Goal: Transaction & Acquisition: Purchase product/service

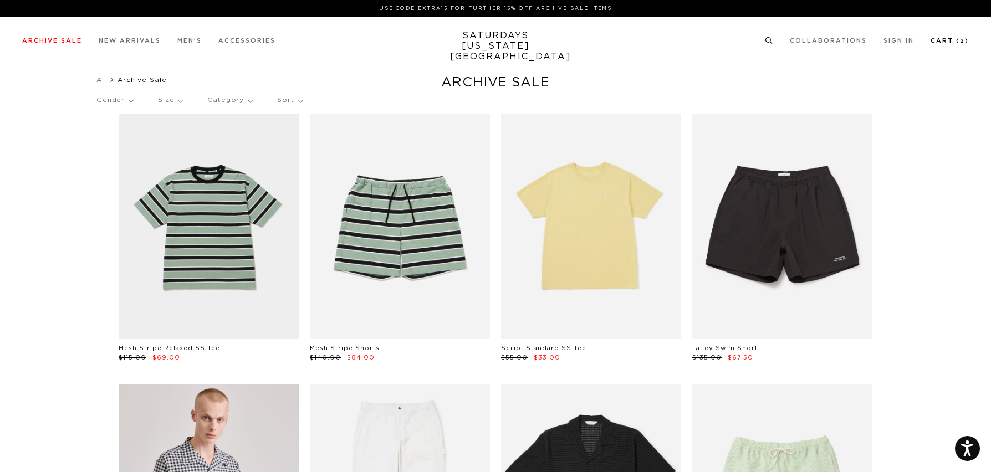
click at [944, 39] on link "Cart ( 2 )" at bounding box center [950, 41] width 38 height 6
click at [940, 40] on link "Cart ( 2 )" at bounding box center [950, 41] width 38 height 6
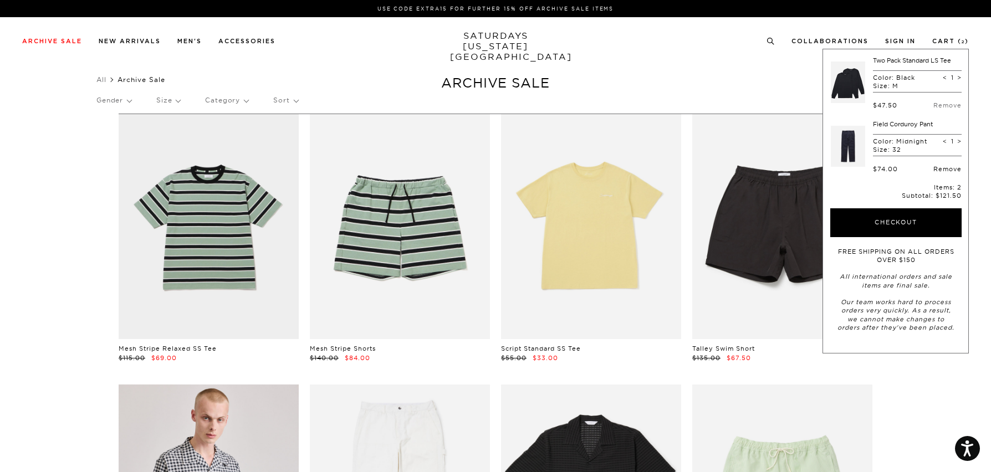
click at [943, 167] on link "Remove" at bounding box center [948, 169] width 28 height 8
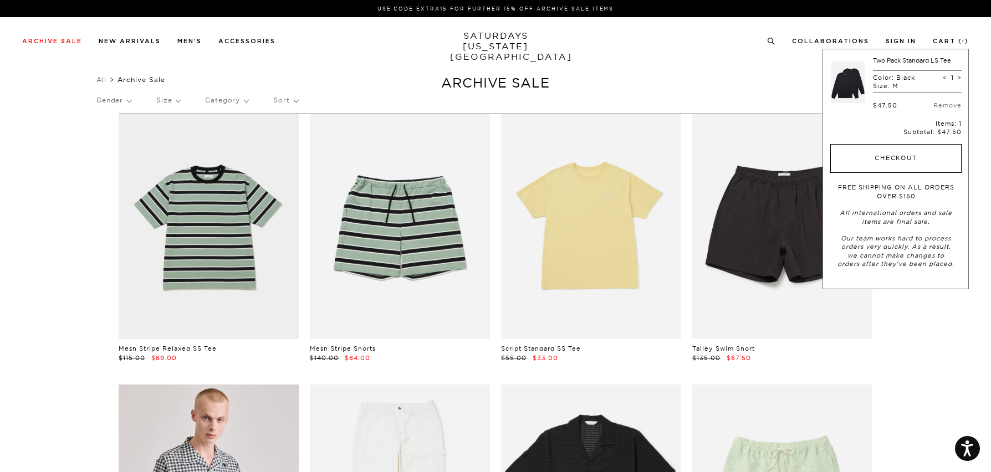
click at [895, 156] on button "Checkout" at bounding box center [896, 158] width 131 height 29
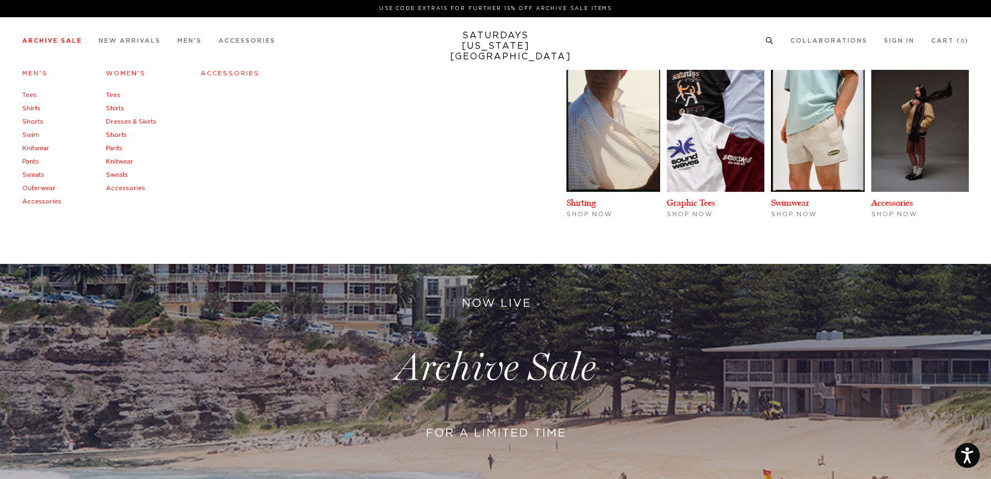
click at [32, 93] on link "Tees" at bounding box center [29, 95] width 14 height 6
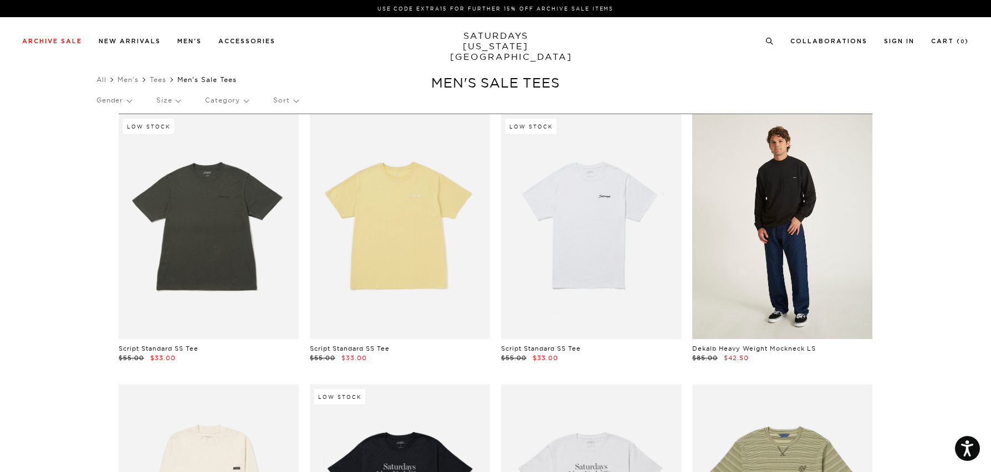
click at [770, 233] on link at bounding box center [783, 226] width 180 height 225
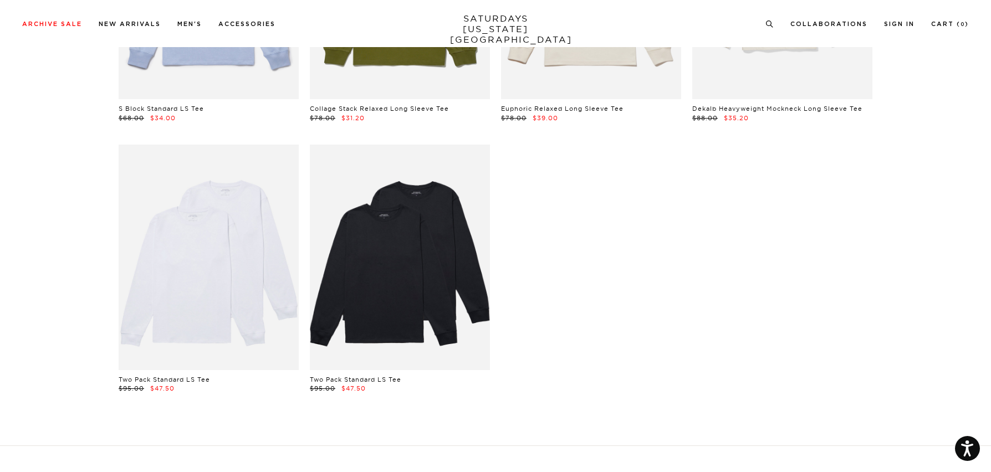
scroll to position [3497, 0]
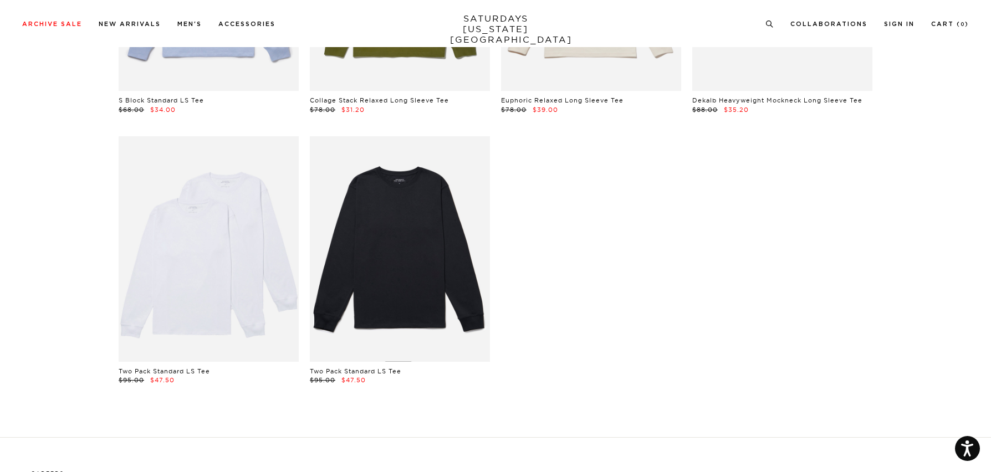
click at [397, 262] on link at bounding box center [400, 248] width 180 height 225
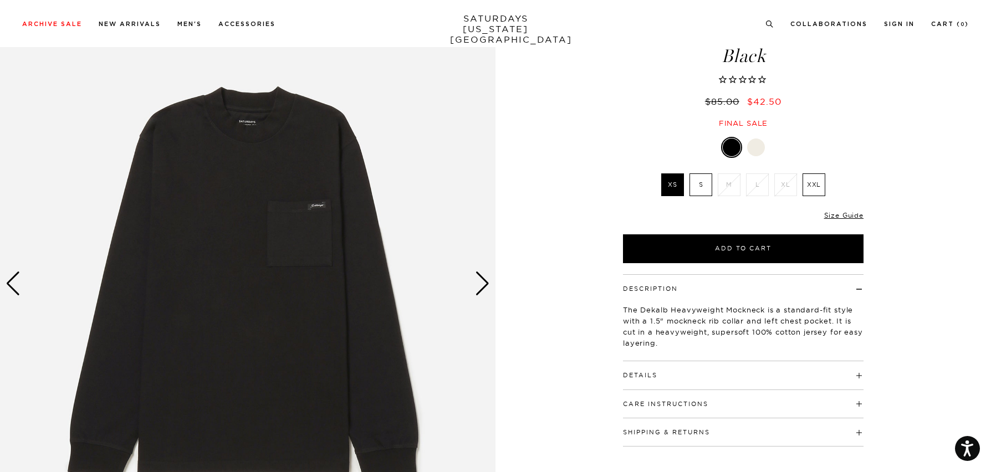
scroll to position [86, 0]
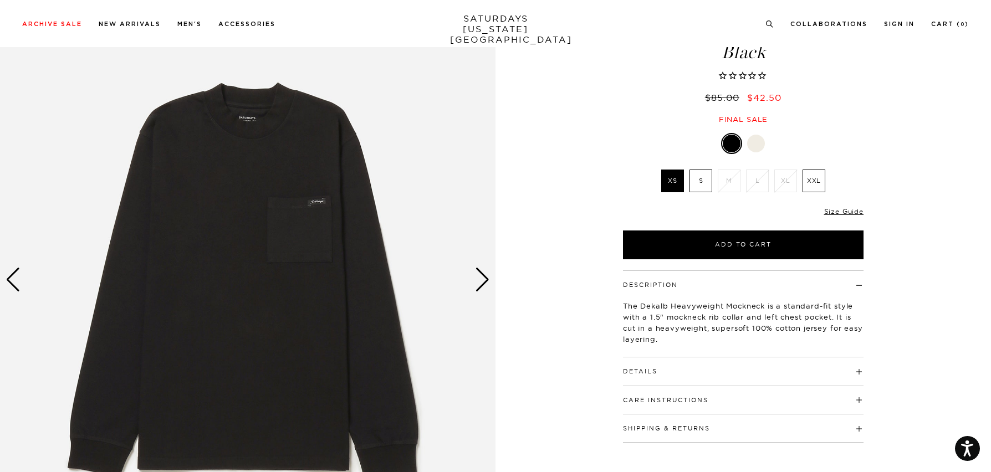
click at [752, 141] on div at bounding box center [756, 144] width 18 height 18
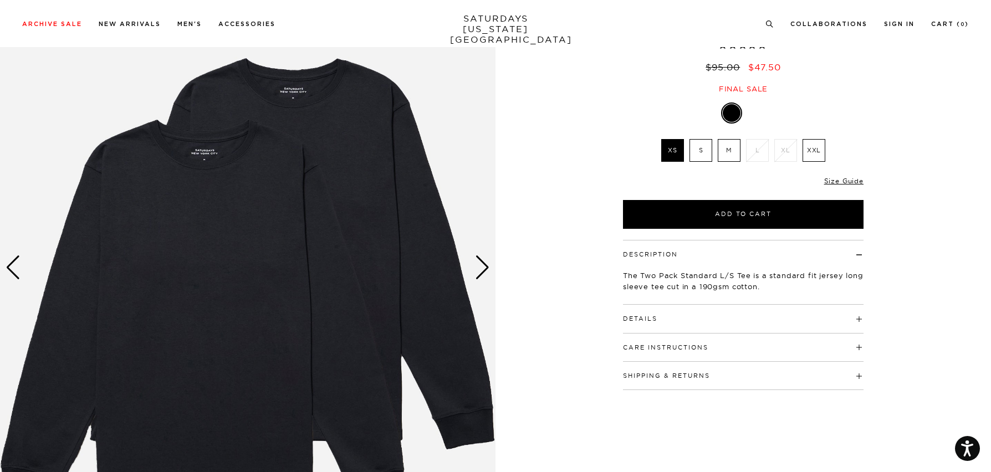
scroll to position [94, 0]
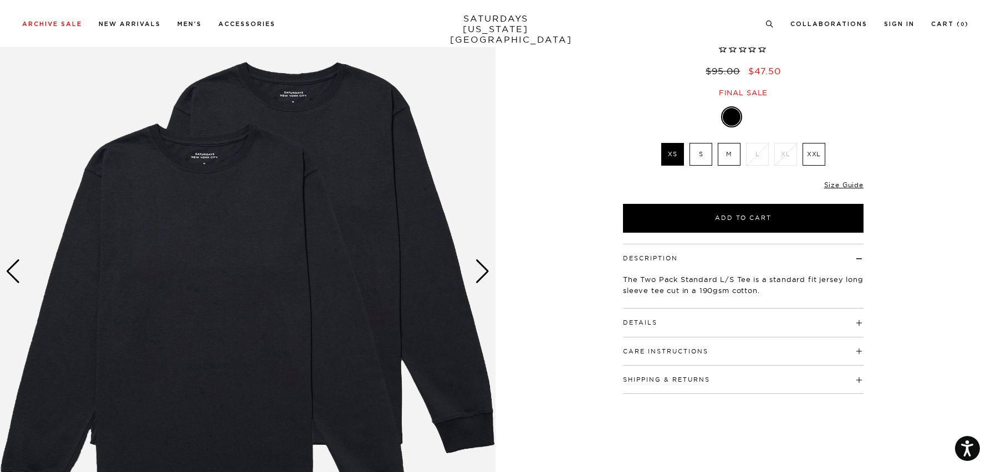
click at [478, 272] on div "Next slide" at bounding box center [482, 271] width 15 height 24
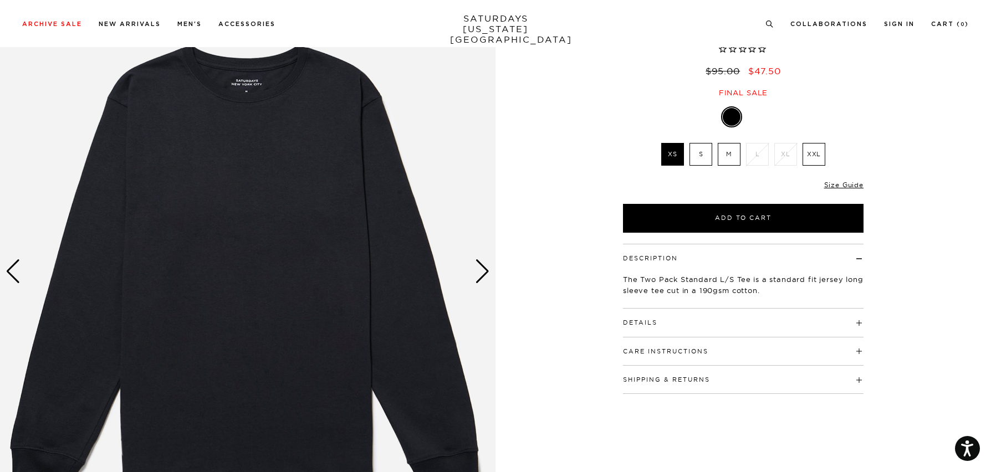
click at [250, 282] on img at bounding box center [248, 272] width 496 height 620
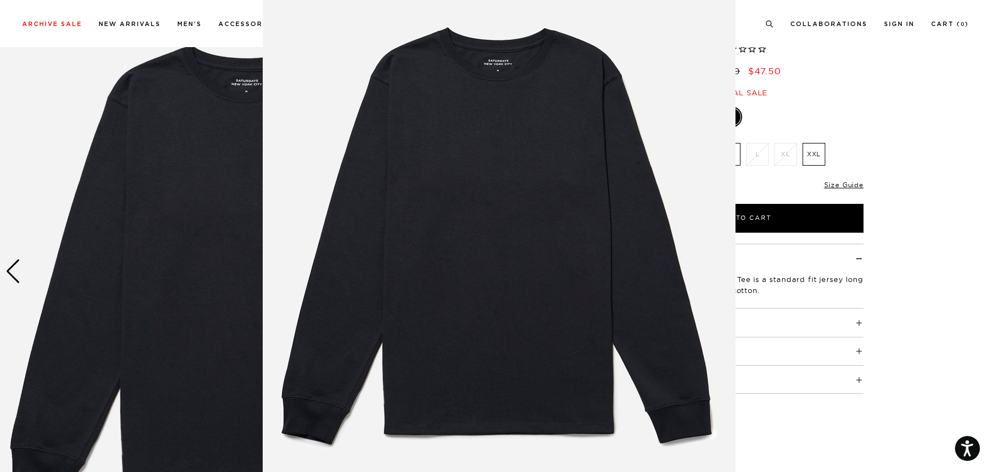
scroll to position [48, 0]
click at [496, 256] on img at bounding box center [499, 236] width 473 height 568
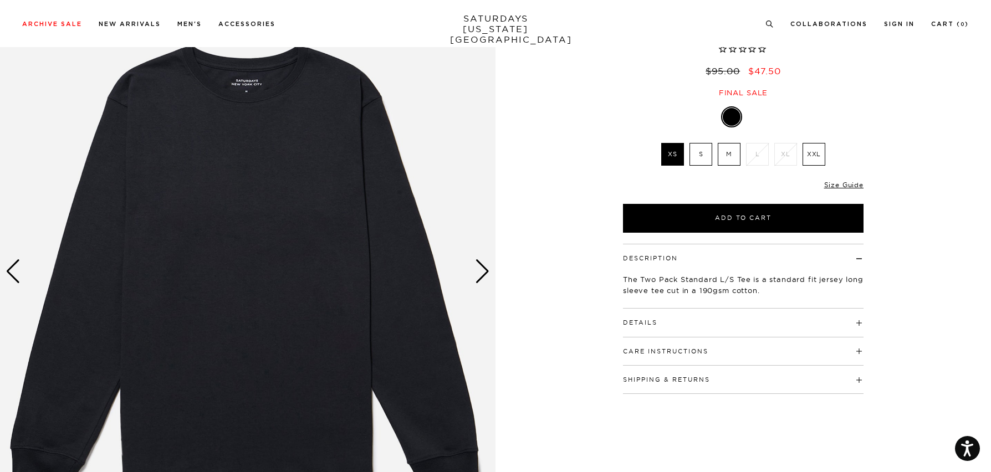
click at [476, 269] on div "Next slide" at bounding box center [482, 271] width 15 height 24
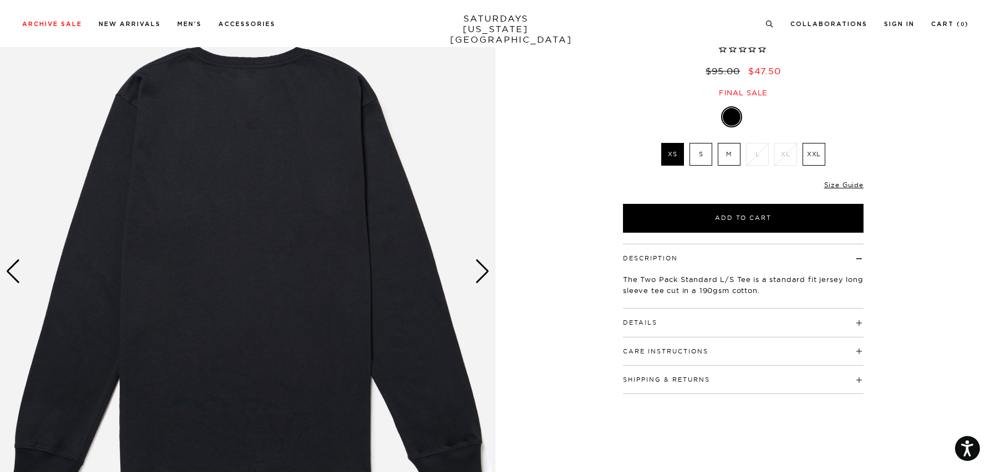
click at [476, 269] on div "Next slide" at bounding box center [482, 271] width 15 height 24
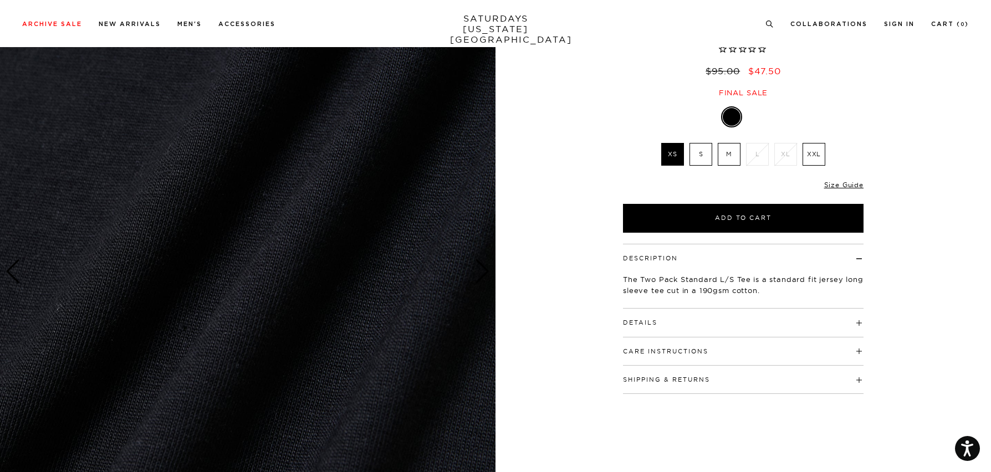
click at [688, 317] on h4 "Details" at bounding box center [743, 318] width 241 height 18
click at [652, 394] on button "Care Instructions" at bounding box center [665, 396] width 85 height 6
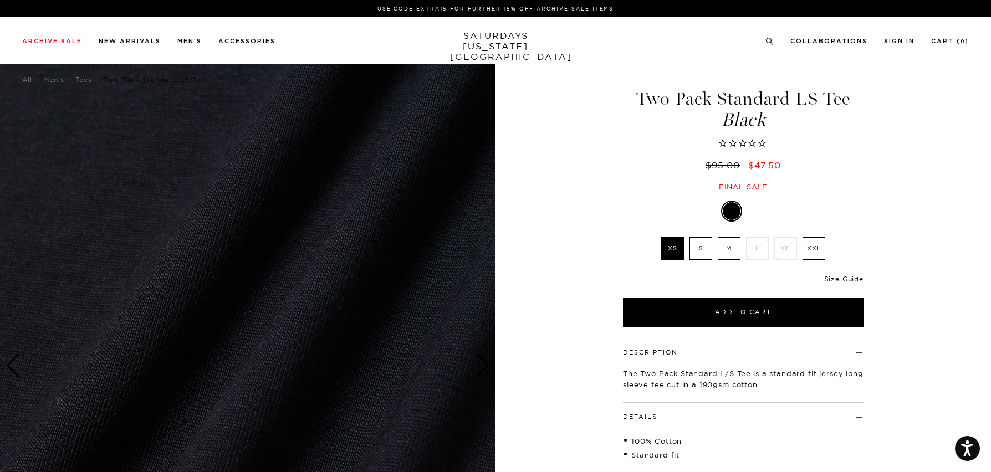
click at [851, 278] on link "Size Guide" at bounding box center [843, 279] width 39 height 8
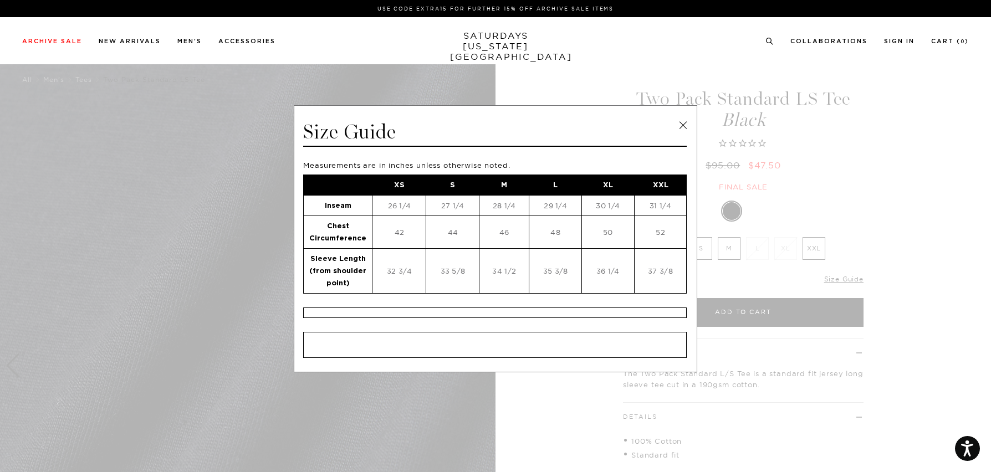
click at [675, 123] on link at bounding box center [683, 125] width 17 height 17
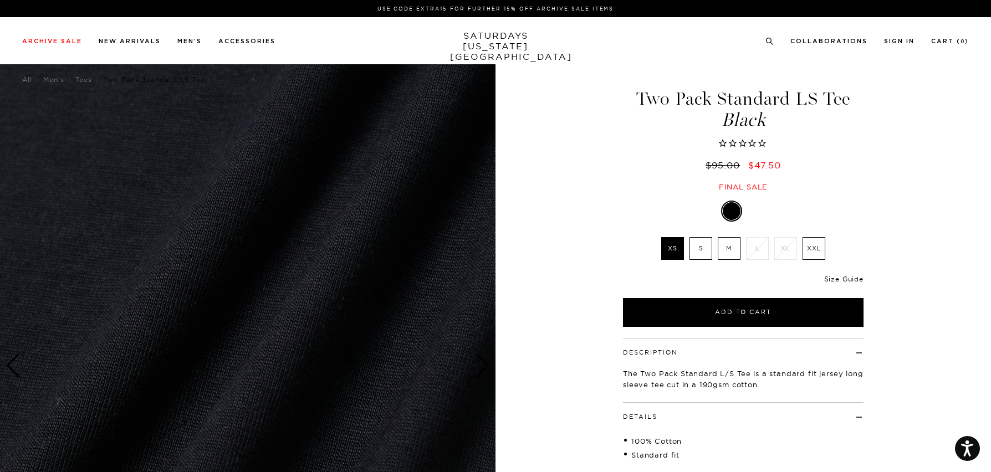
click at [846, 278] on link "Size Guide" at bounding box center [843, 279] width 39 height 8
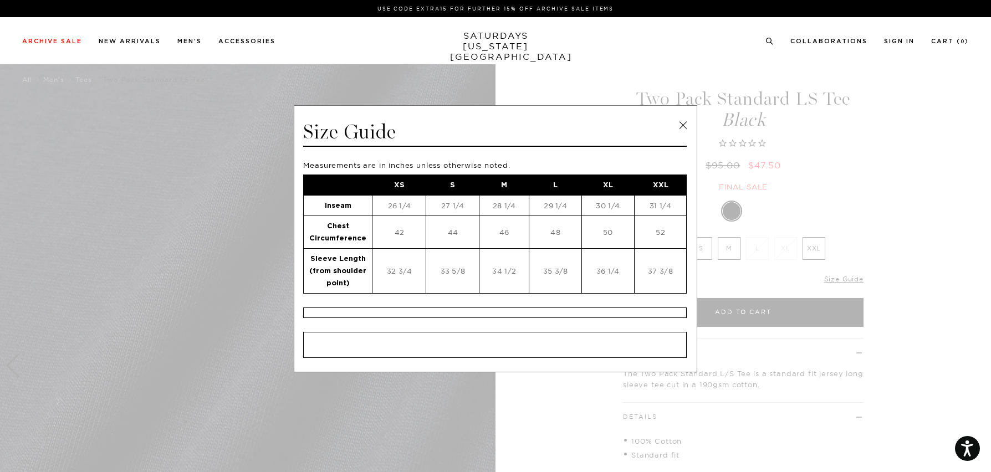
click at [679, 123] on link at bounding box center [683, 125] width 17 height 17
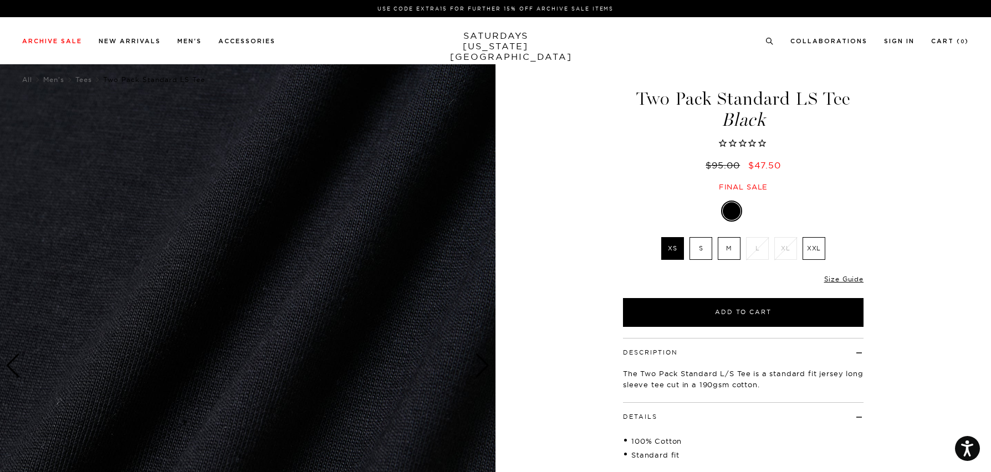
click at [25, 313] on img at bounding box center [248, 366] width 496 height 620
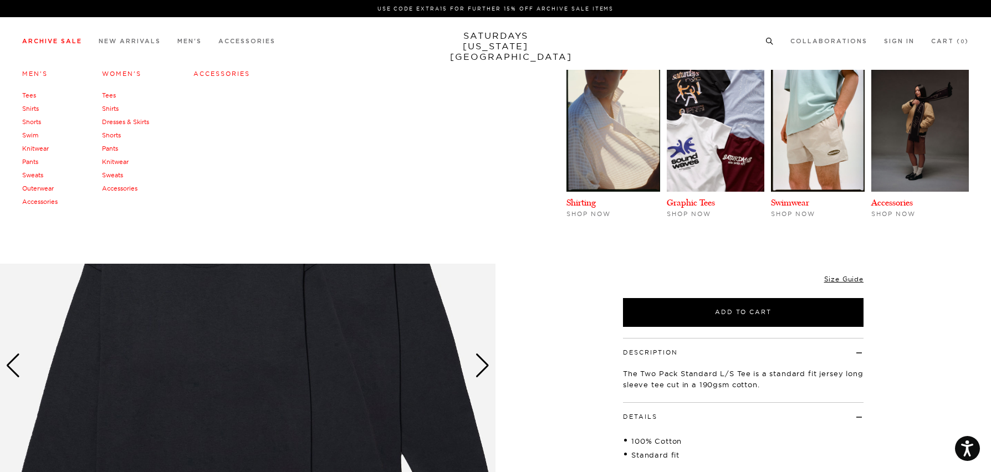
click at [41, 187] on link "Outerwear" at bounding box center [38, 189] width 32 height 8
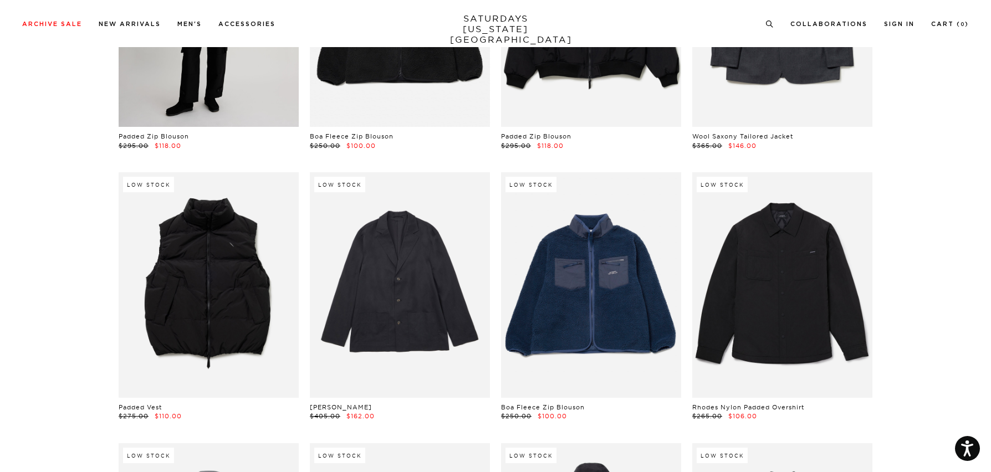
scroll to position [1304, 0]
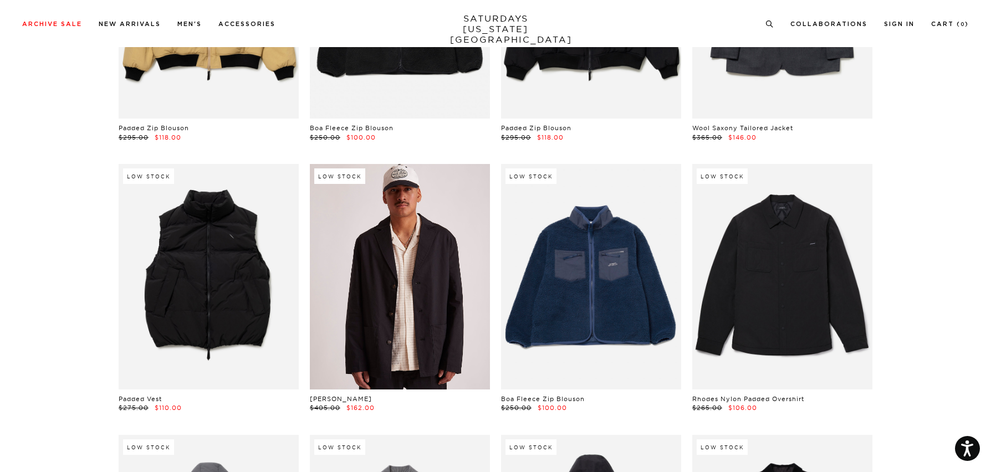
click at [322, 222] on link at bounding box center [400, 276] width 180 height 225
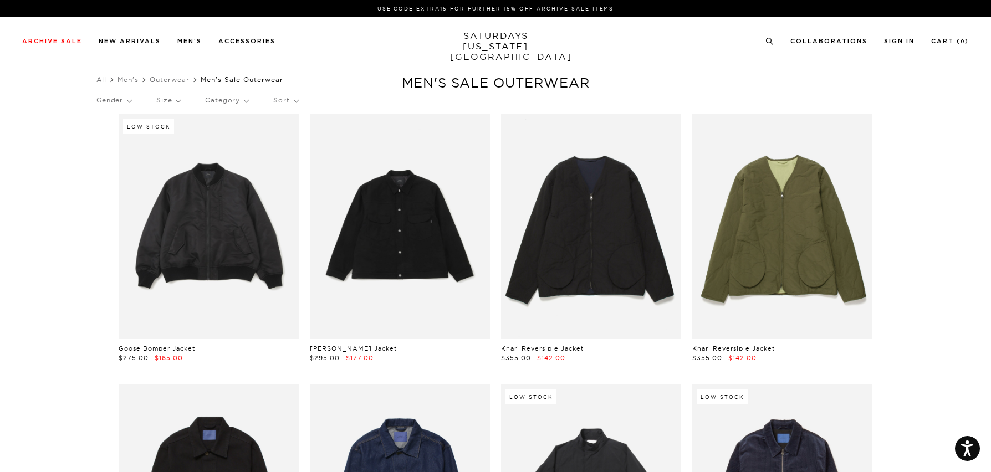
scroll to position [0, 0]
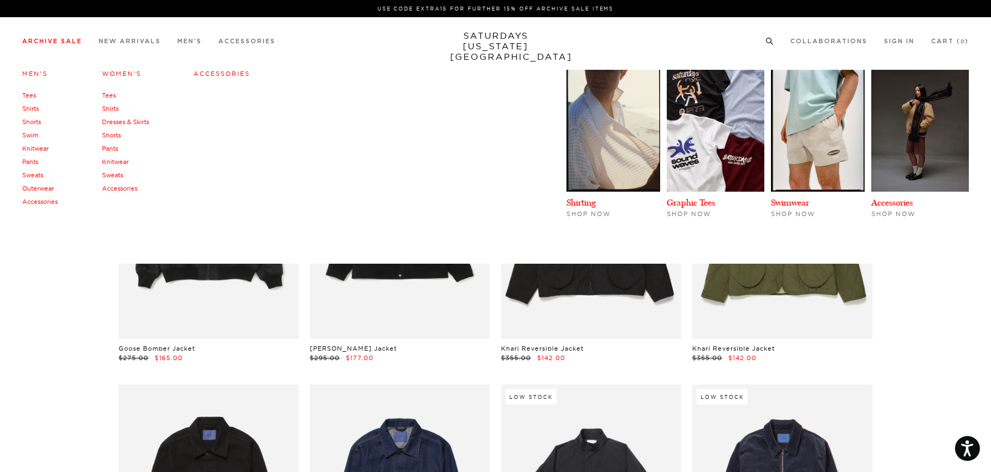
click at [32, 93] on link "Tees" at bounding box center [29, 95] width 14 height 8
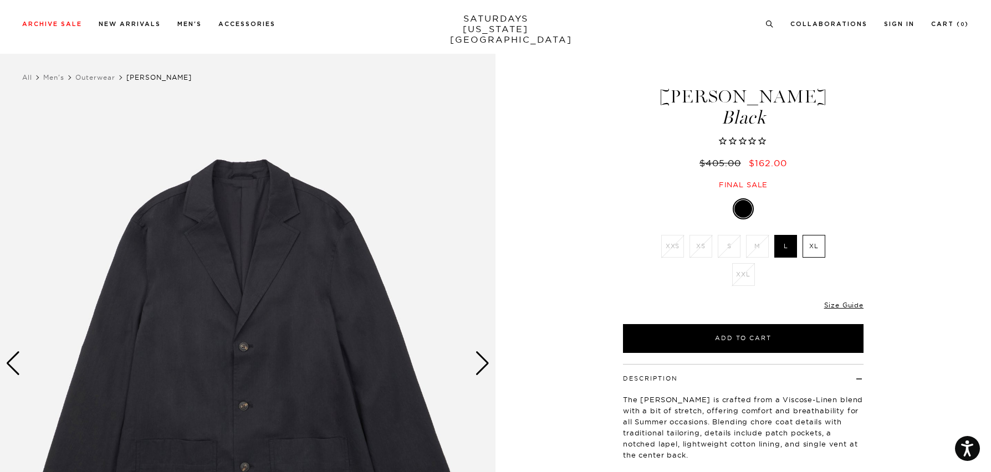
scroll to position [3, 0]
click at [841, 302] on link "Size Guide" at bounding box center [843, 305] width 39 height 8
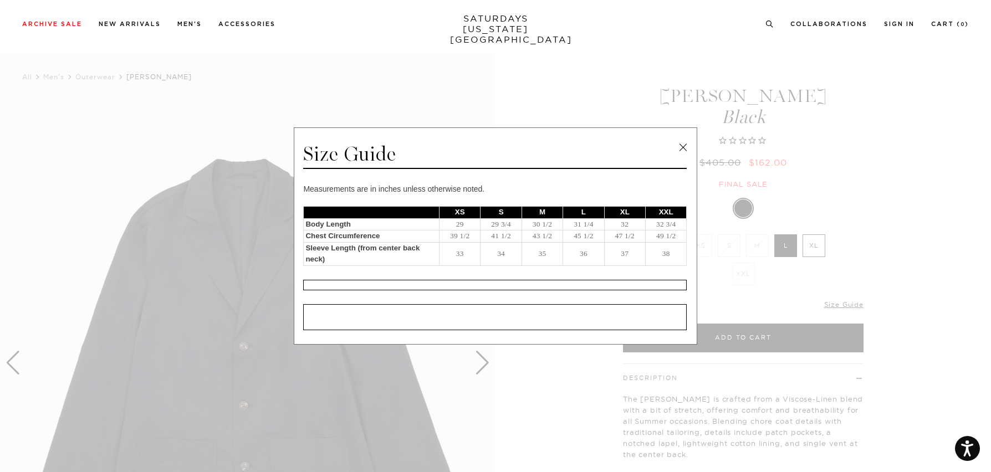
click at [682, 150] on link at bounding box center [683, 147] width 17 height 17
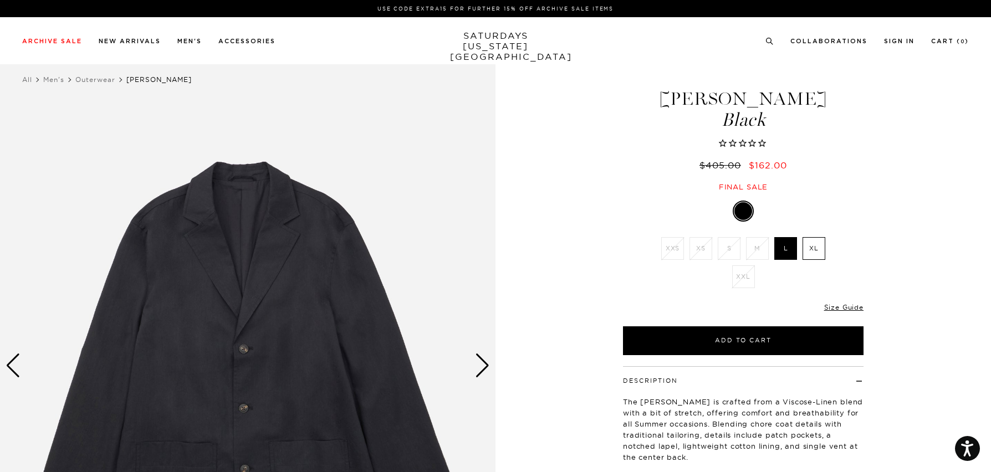
scroll to position [0, 0]
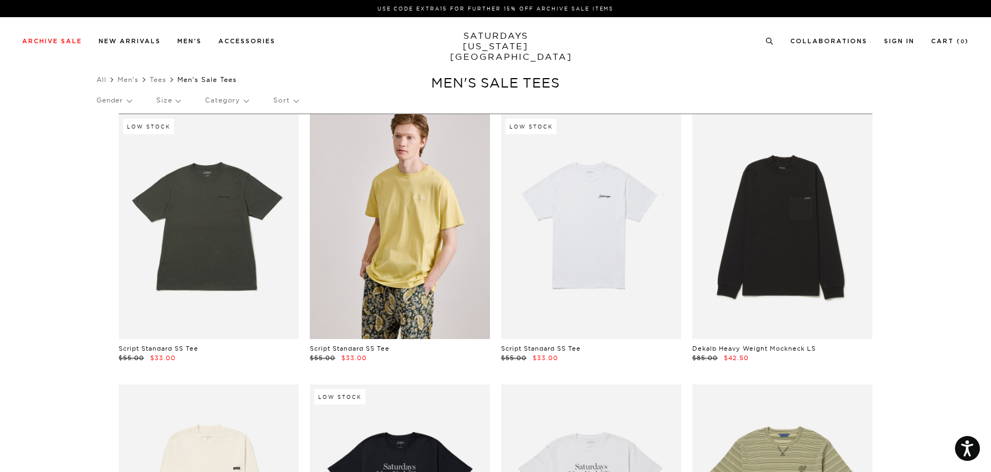
click at [404, 227] on link at bounding box center [400, 226] width 180 height 225
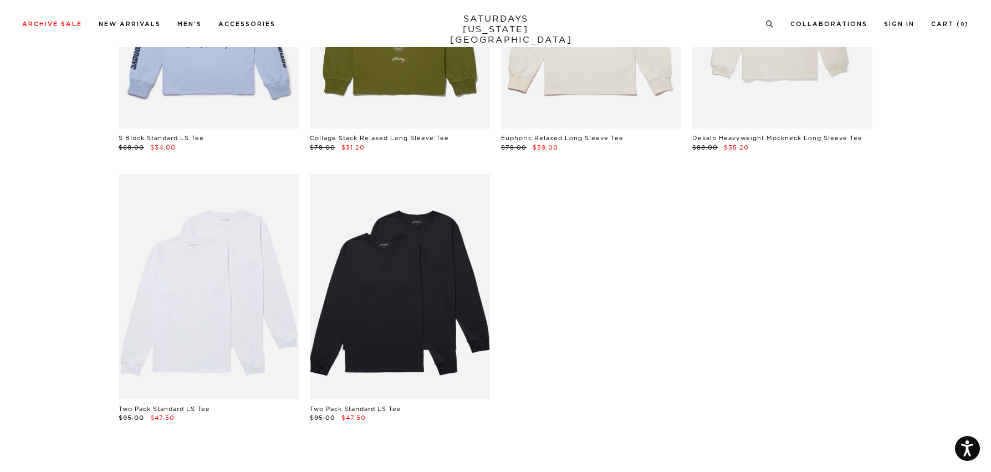
scroll to position [3462, 1]
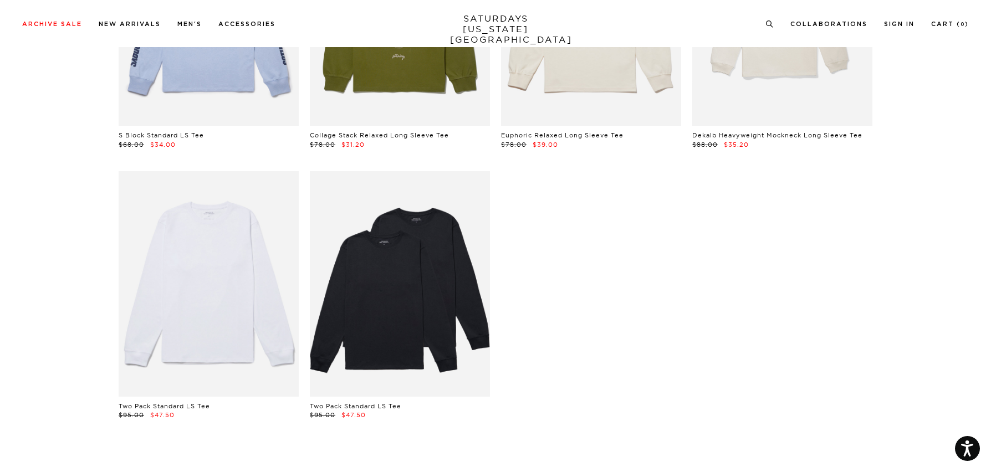
click at [214, 303] on link at bounding box center [209, 283] width 180 height 225
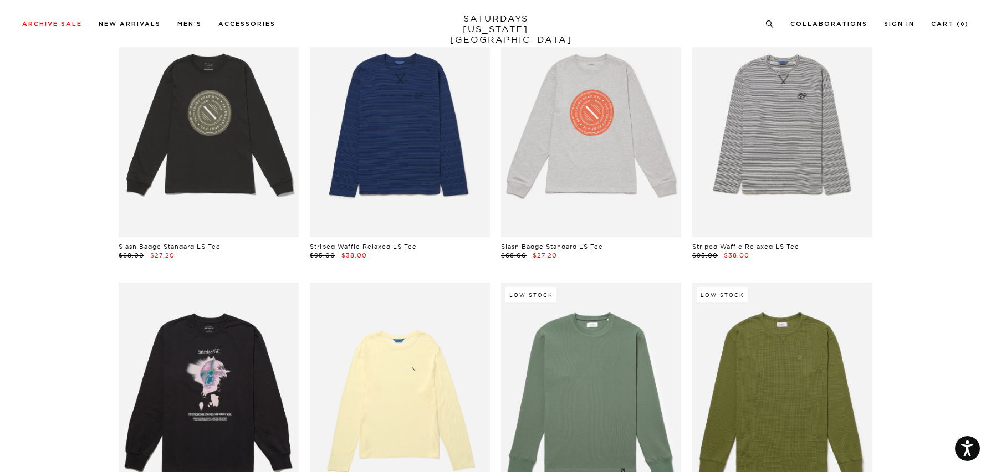
scroll to position [2529, 1]
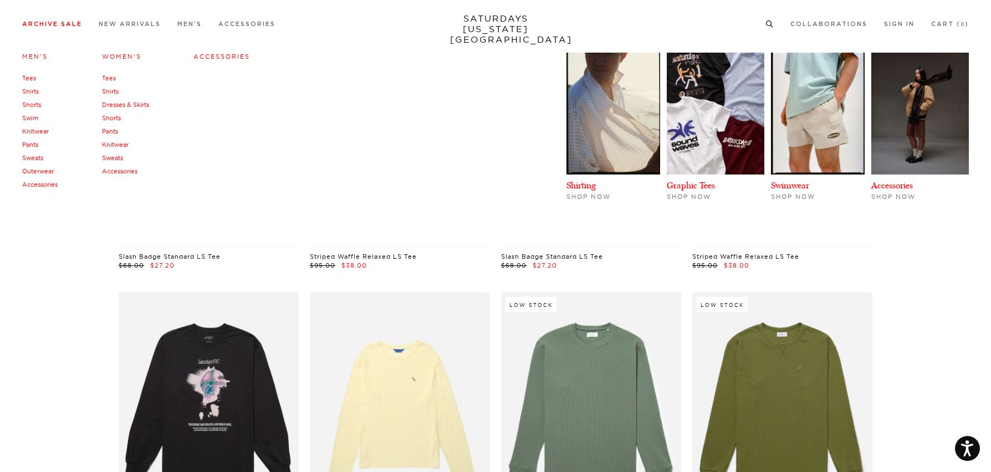
click at [31, 90] on link "Shirts" at bounding box center [30, 92] width 17 height 8
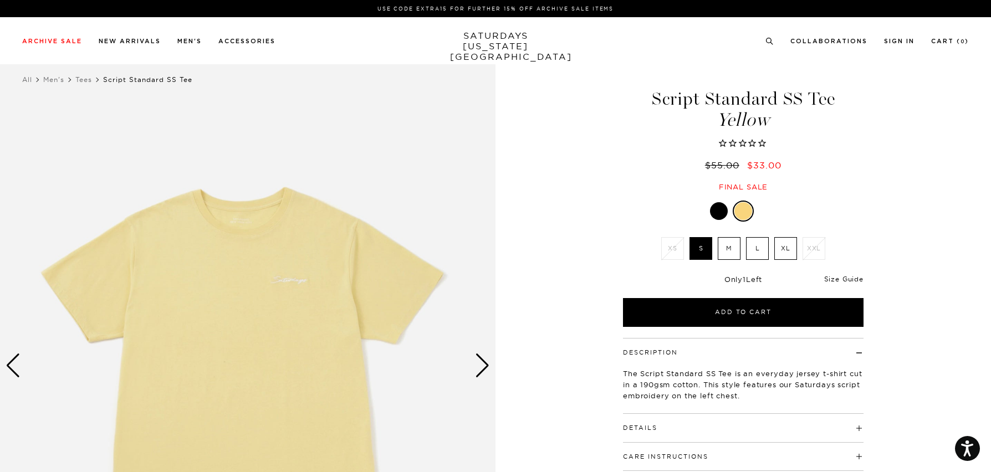
click at [852, 280] on link "Size Guide" at bounding box center [843, 279] width 39 height 8
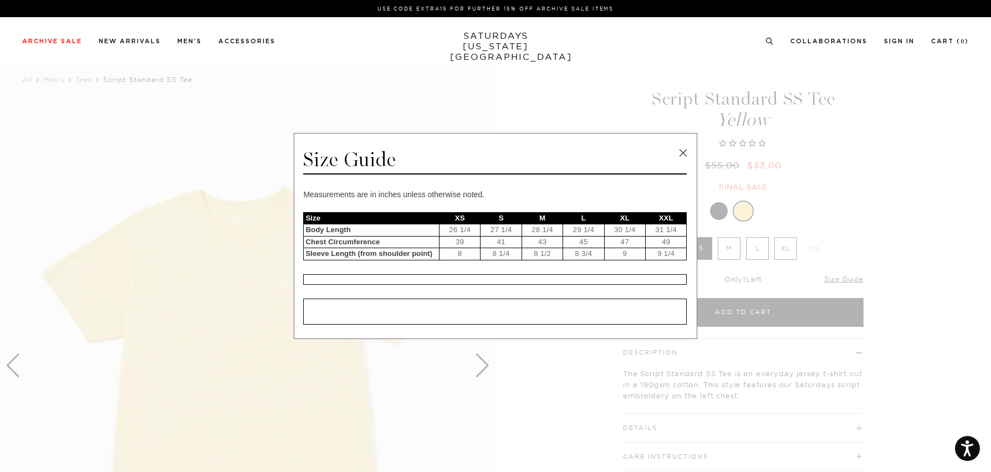
click at [683, 150] on link at bounding box center [683, 153] width 17 height 17
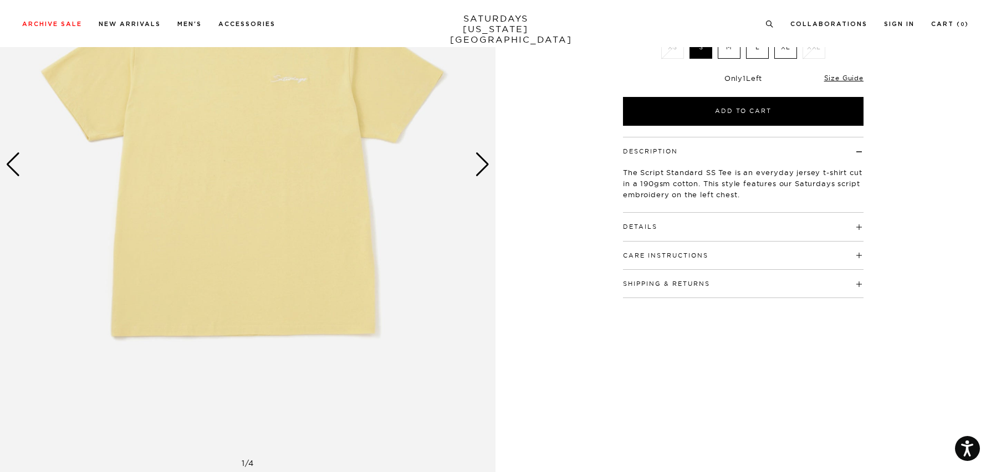
scroll to position [225, 0]
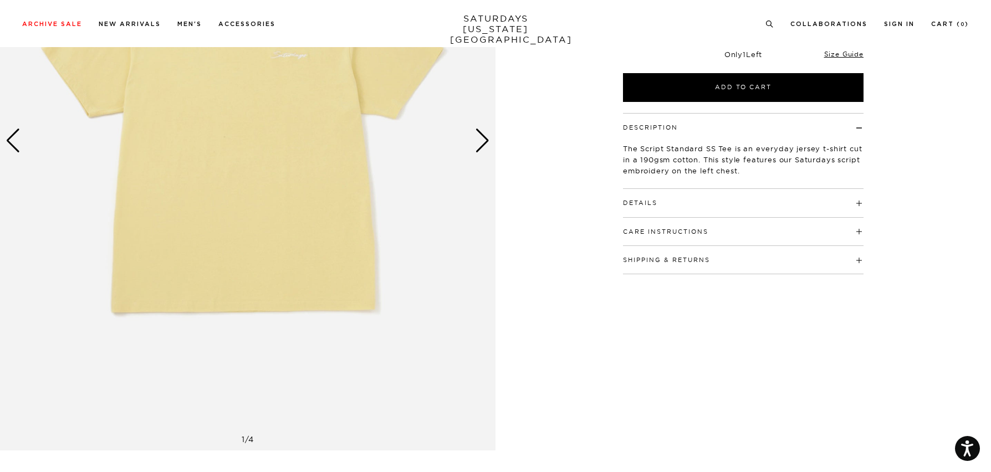
click at [635, 203] on button "Details" at bounding box center [640, 203] width 34 height 6
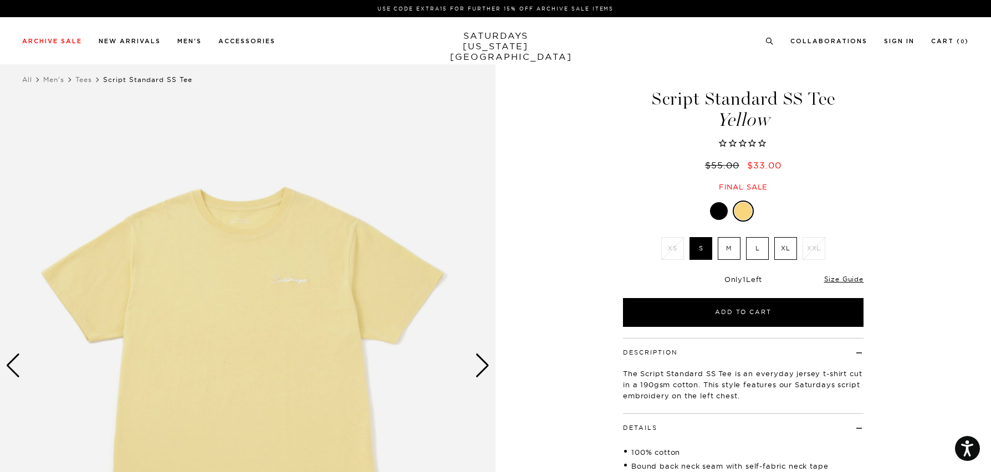
scroll to position [0, 0]
click at [479, 358] on div "Next slide" at bounding box center [482, 366] width 15 height 24
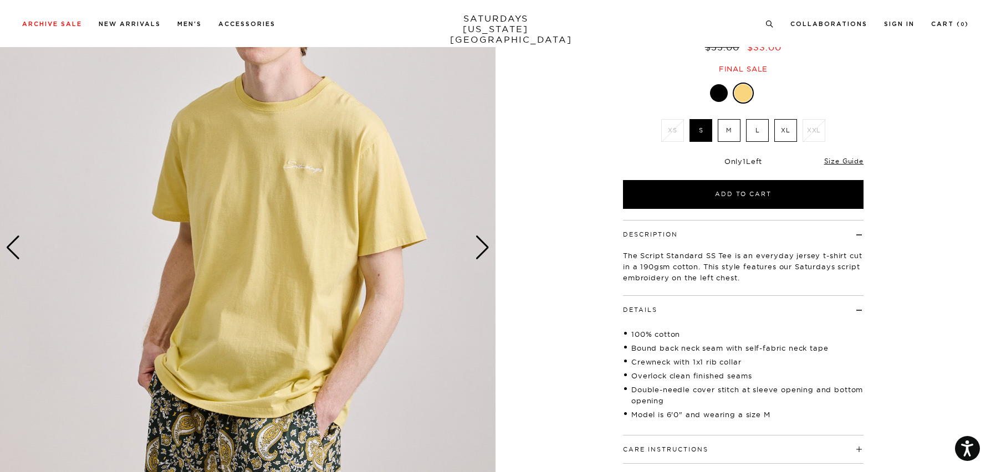
scroll to position [119, 0]
click at [856, 161] on link "Size Guide" at bounding box center [843, 160] width 39 height 8
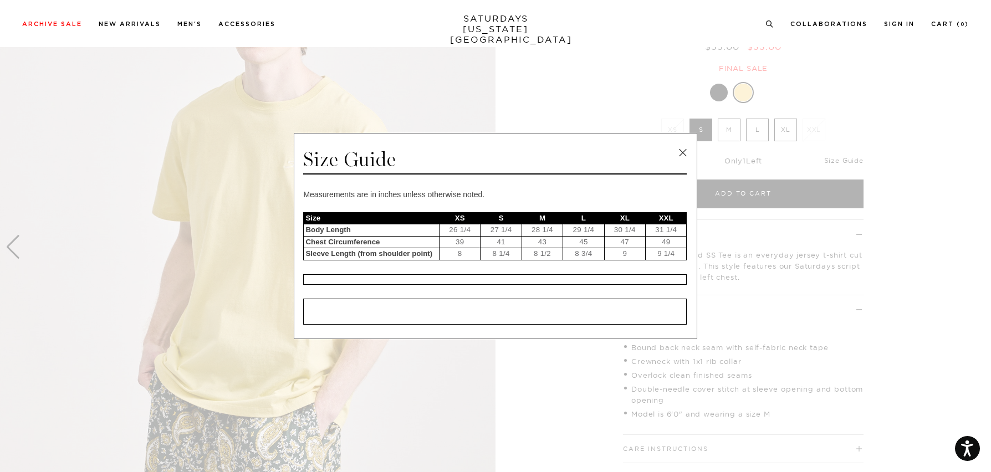
click at [856, 161] on span at bounding box center [491, 236] width 983 height 472
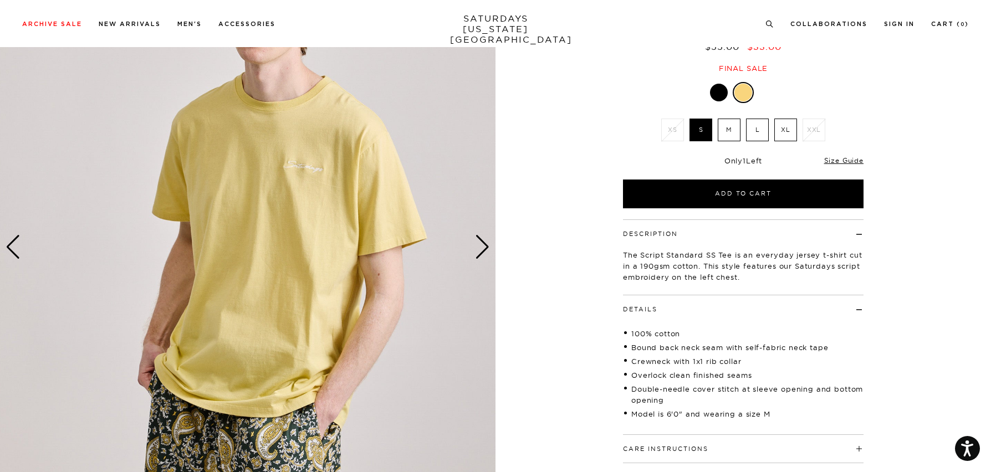
click at [724, 90] on div at bounding box center [719, 93] width 18 height 18
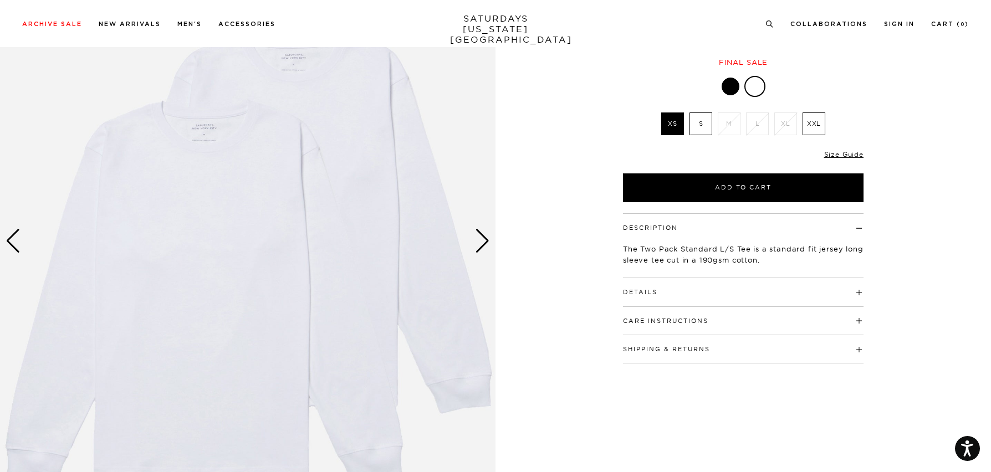
scroll to position [140, 0]
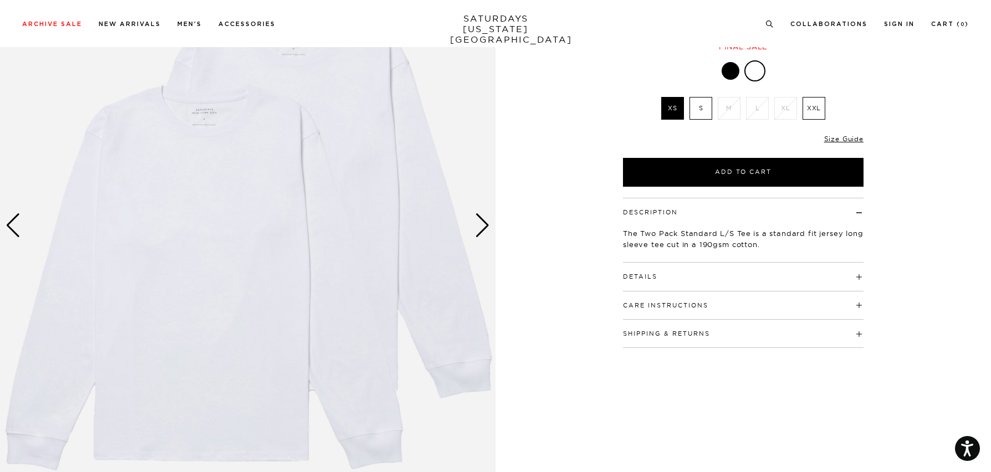
click at [482, 229] on div "Next slide" at bounding box center [482, 225] width 15 height 24
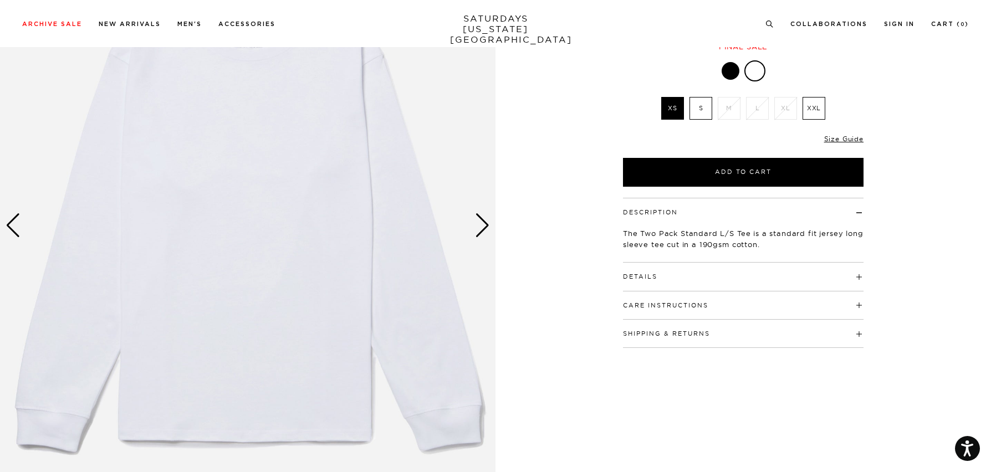
click at [482, 229] on div "Next slide" at bounding box center [482, 225] width 15 height 24
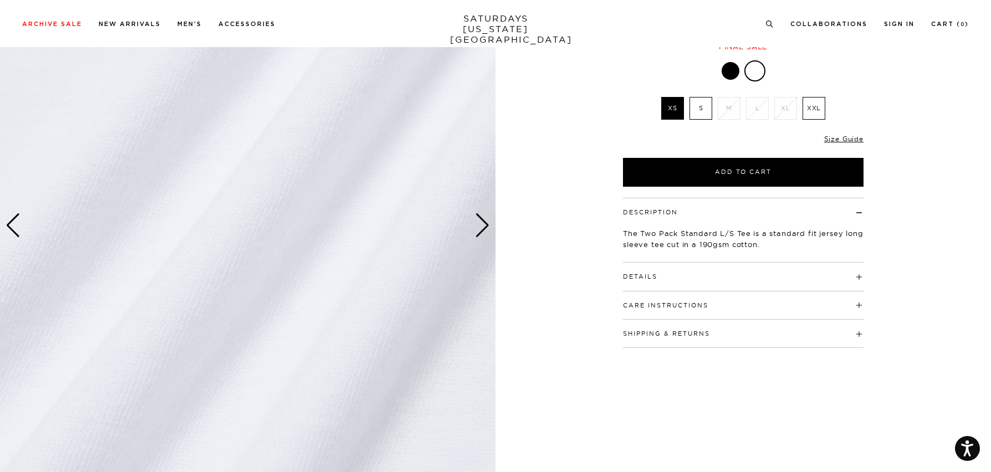
click at [482, 229] on div "Next slide" at bounding box center [482, 225] width 15 height 24
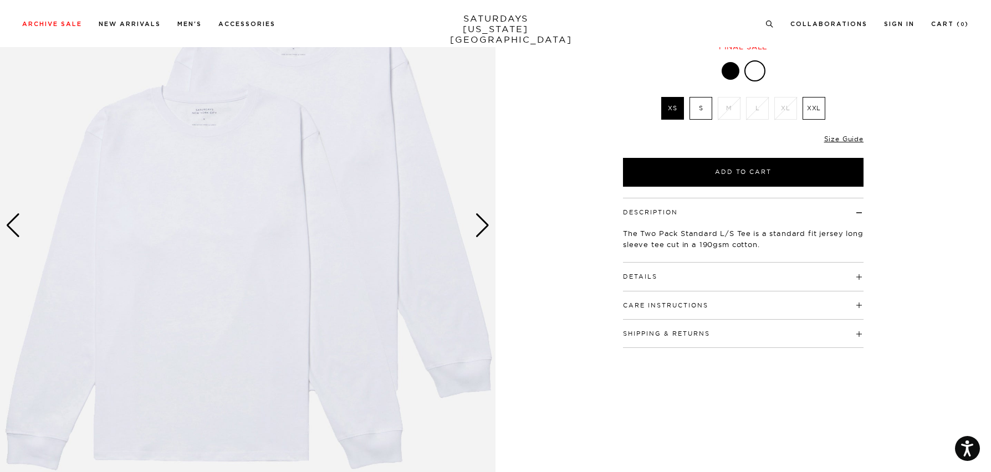
click at [639, 278] on button "Details" at bounding box center [640, 277] width 34 height 6
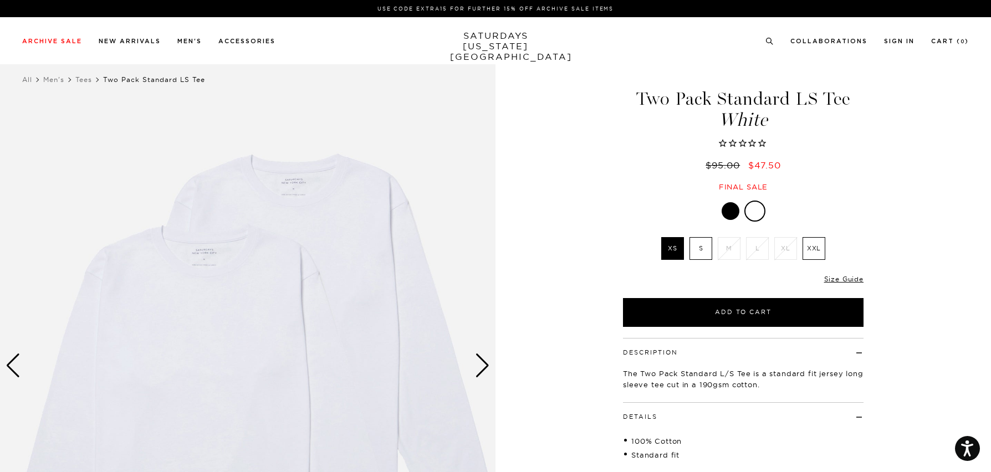
scroll to position [0, 0]
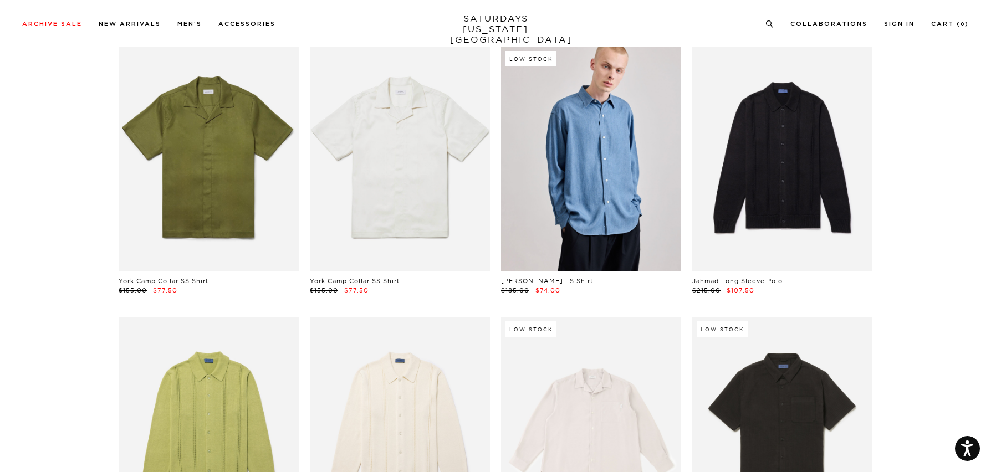
scroll to position [2517, 0]
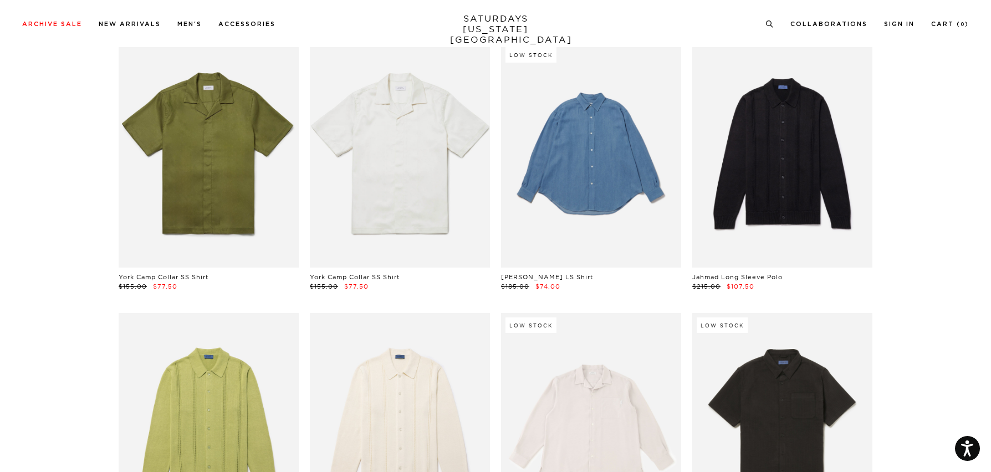
click at [591, 106] on link at bounding box center [591, 155] width 180 height 225
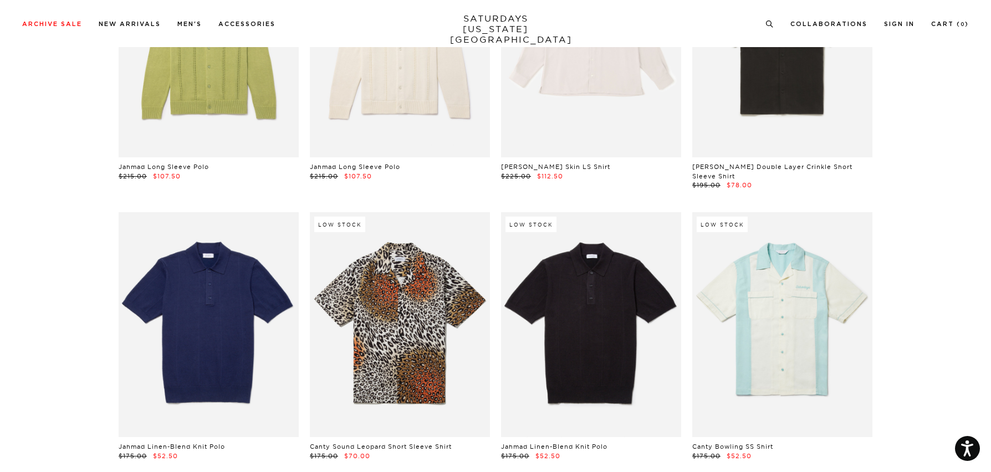
scroll to position [2900, 0]
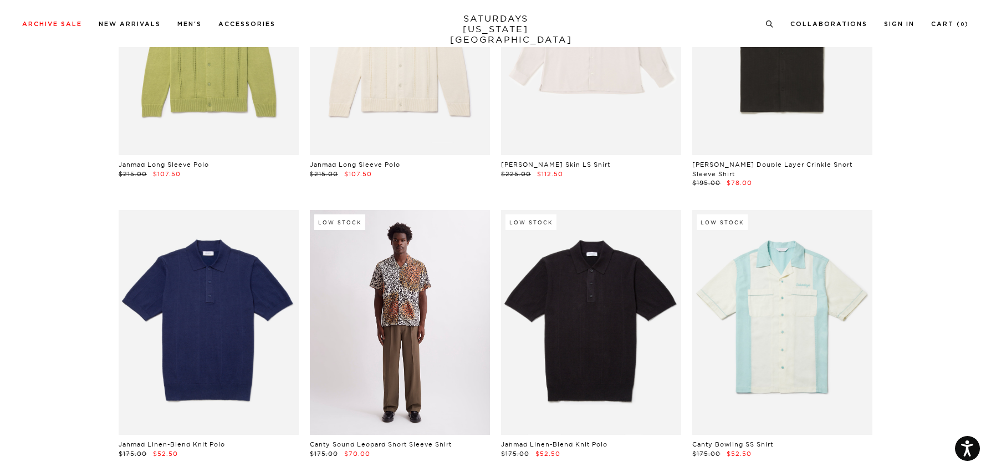
click at [396, 266] on link at bounding box center [400, 322] width 180 height 225
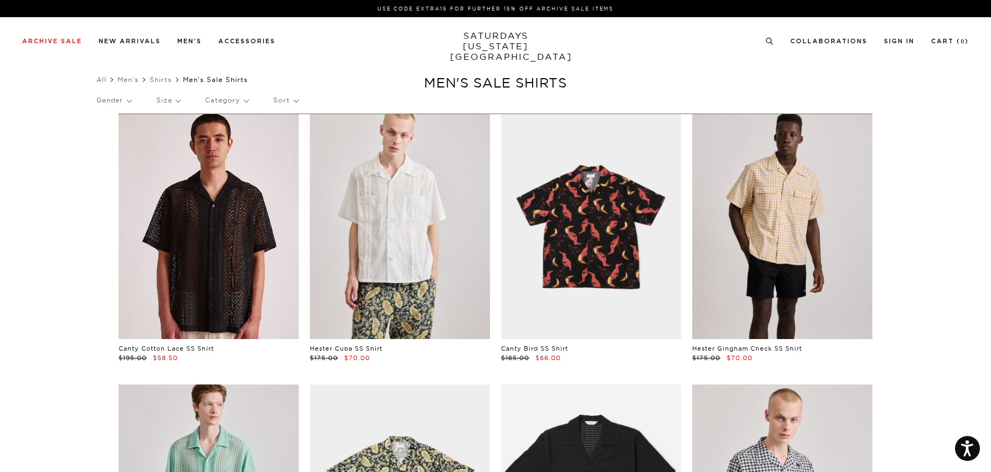
scroll to position [0, 0]
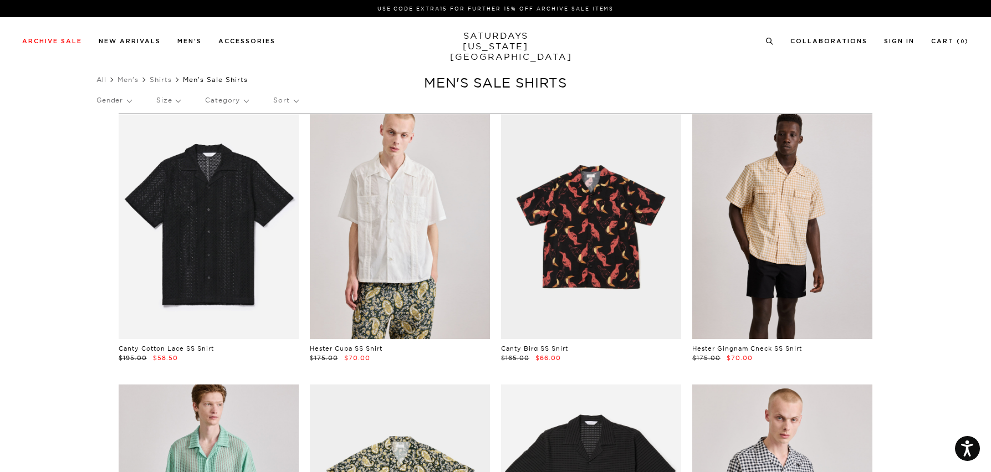
click at [180, 100] on p "Size" at bounding box center [168, 101] width 24 height 26
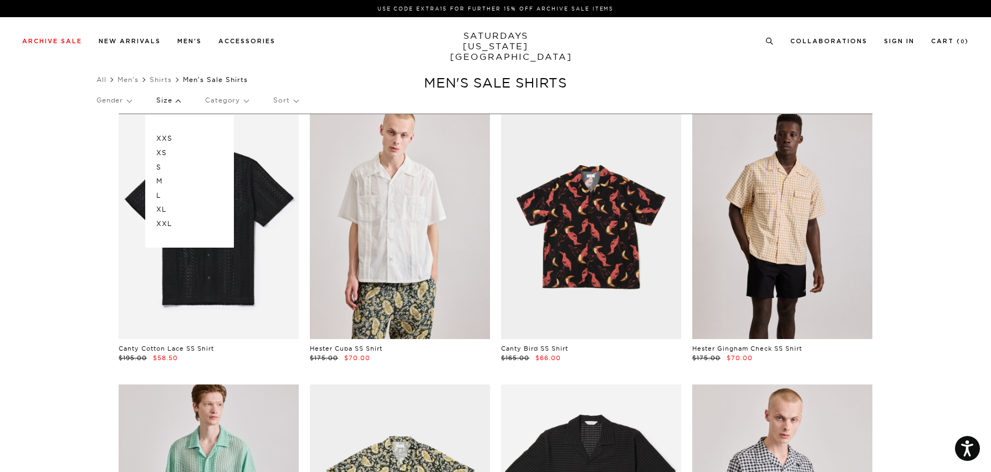
click at [164, 179] on p "M" at bounding box center [189, 181] width 67 height 14
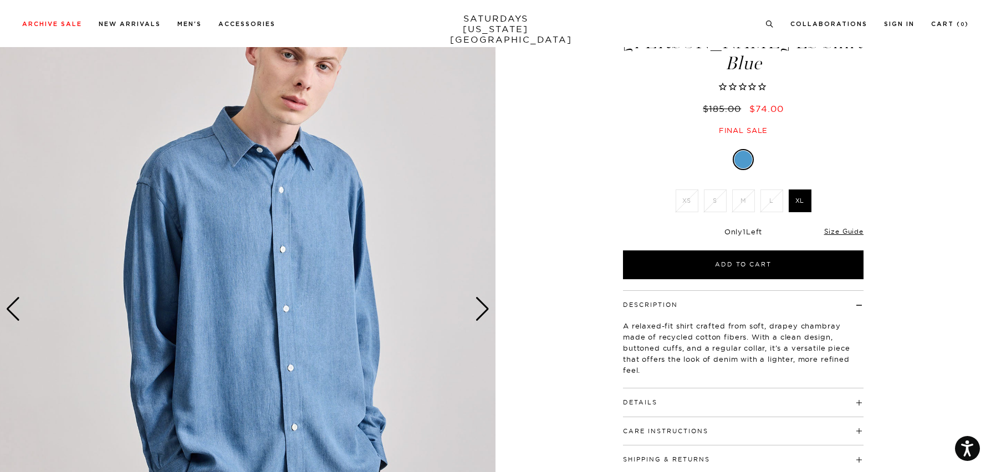
scroll to position [167, 0]
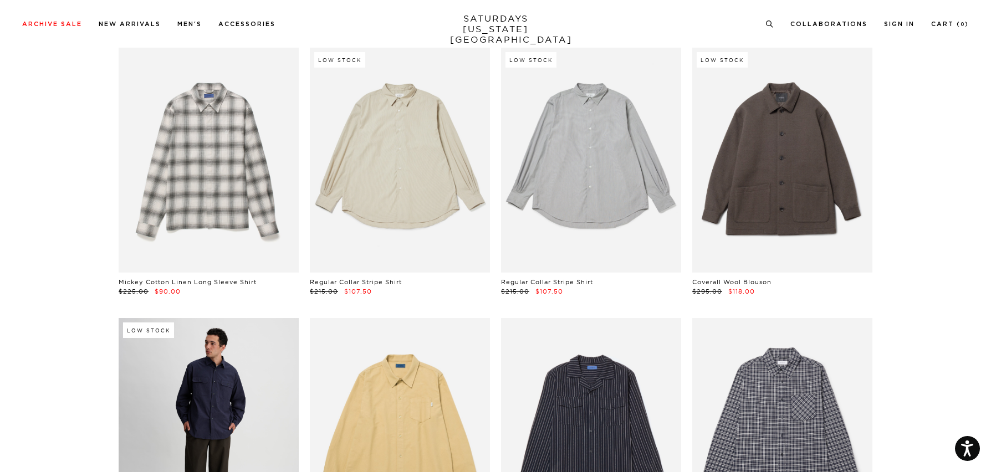
scroll to position [2217, 1]
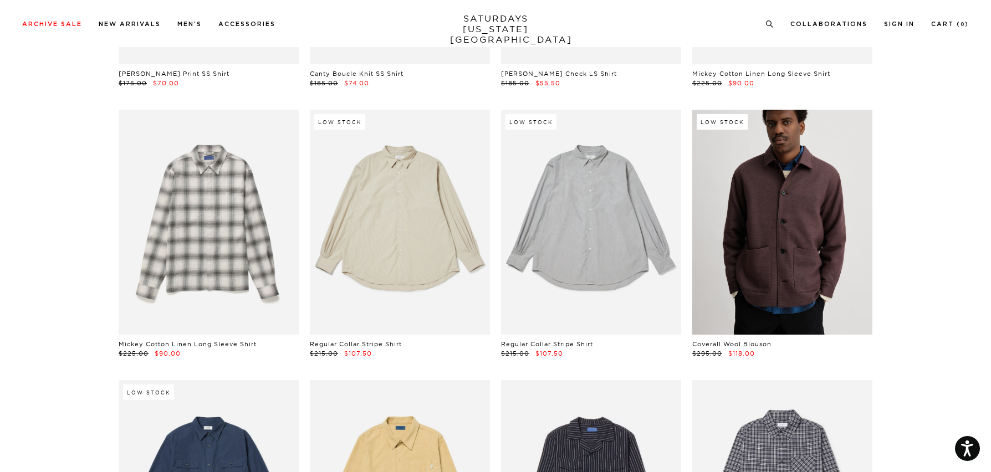
click at [757, 248] on link at bounding box center [783, 222] width 180 height 225
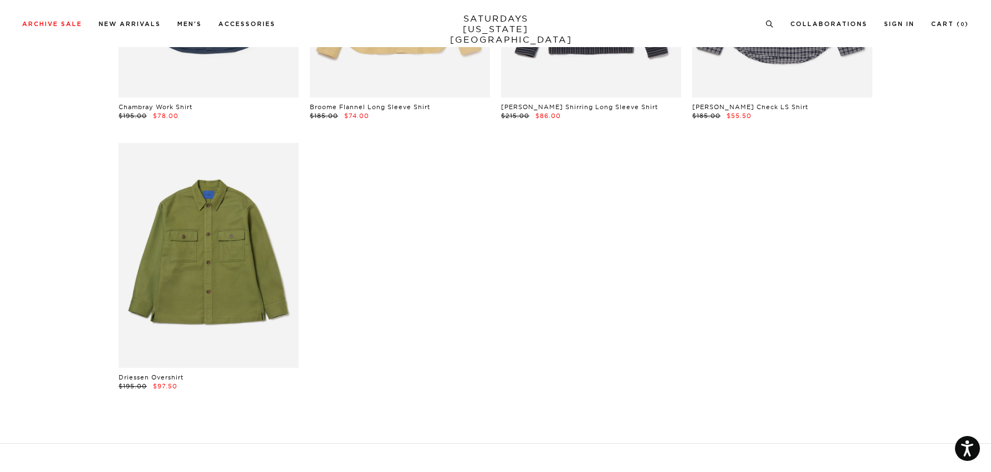
scroll to position [2729, 0]
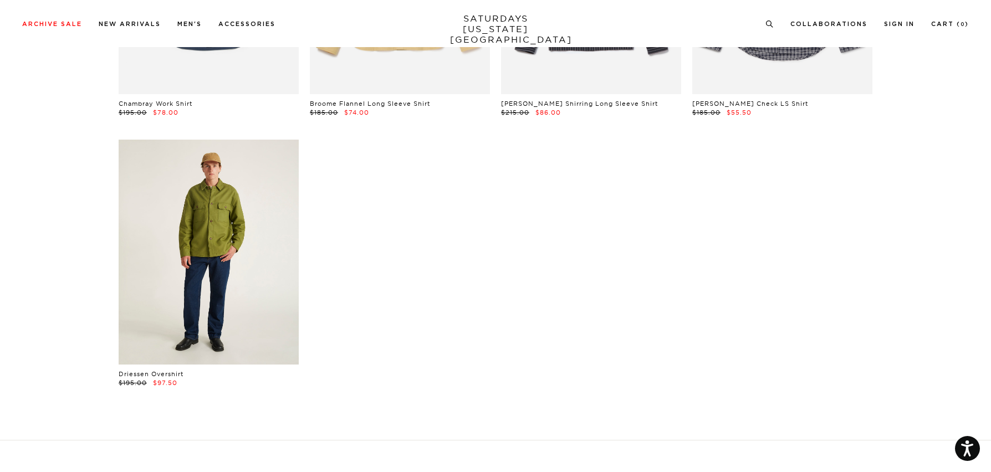
click at [221, 218] on link at bounding box center [209, 252] width 180 height 225
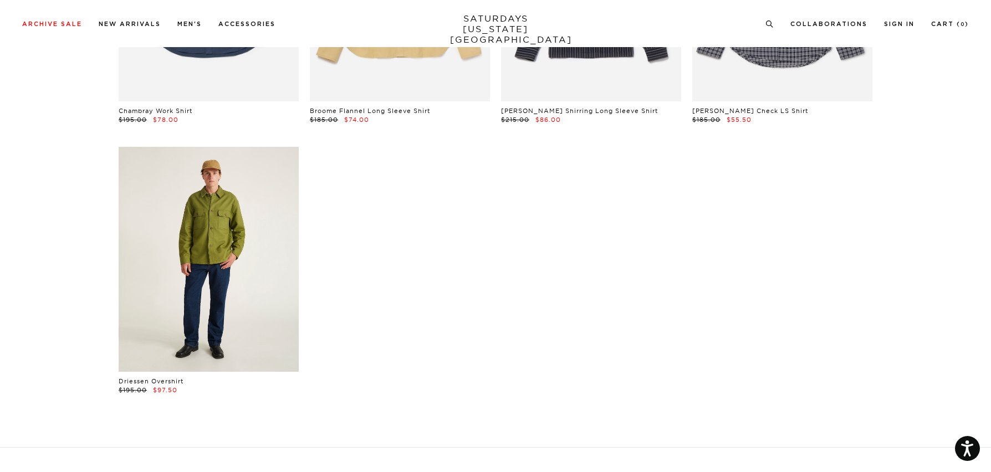
scroll to position [2717, 0]
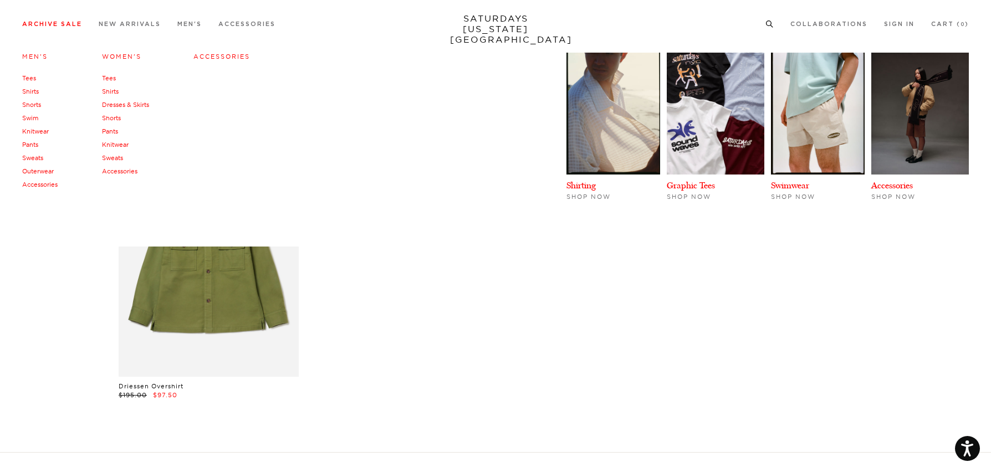
click at [35, 103] on link "Shorts" at bounding box center [31, 105] width 19 height 8
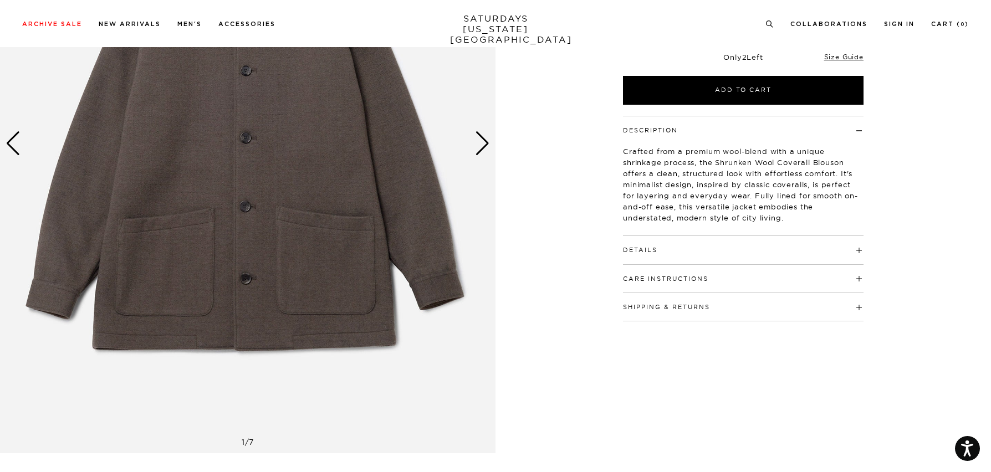
scroll to position [187, 0]
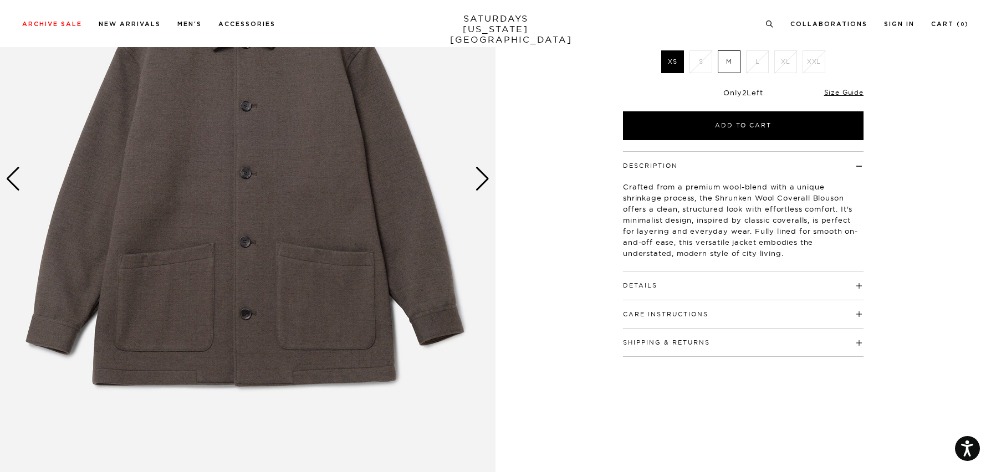
click at [484, 180] on div "Next slide" at bounding box center [482, 179] width 15 height 24
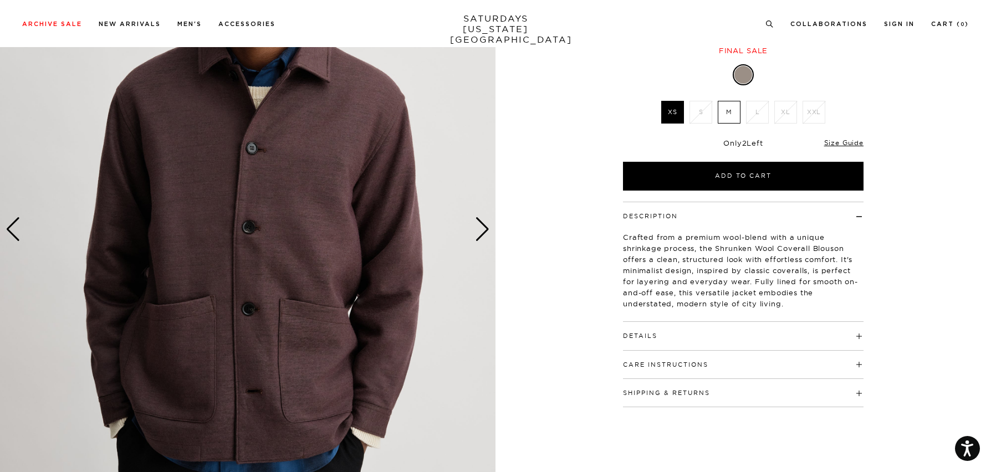
scroll to position [138, 0]
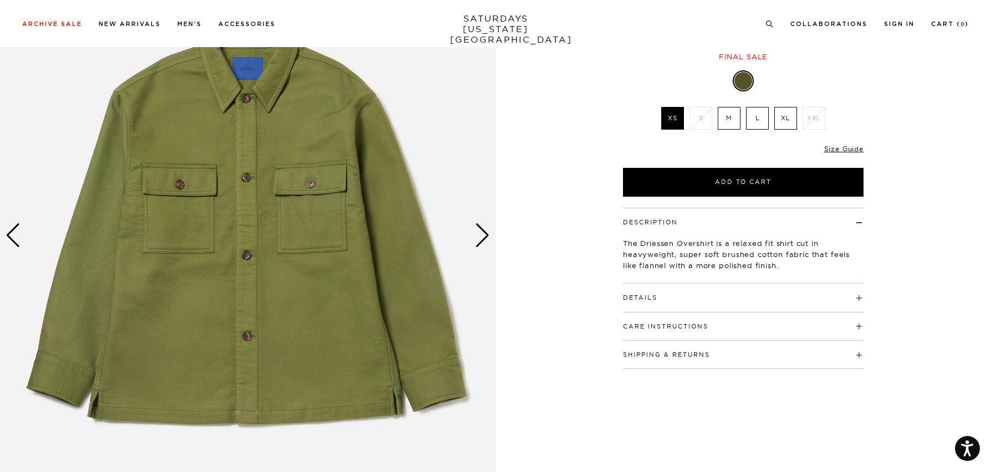
scroll to position [131, 0]
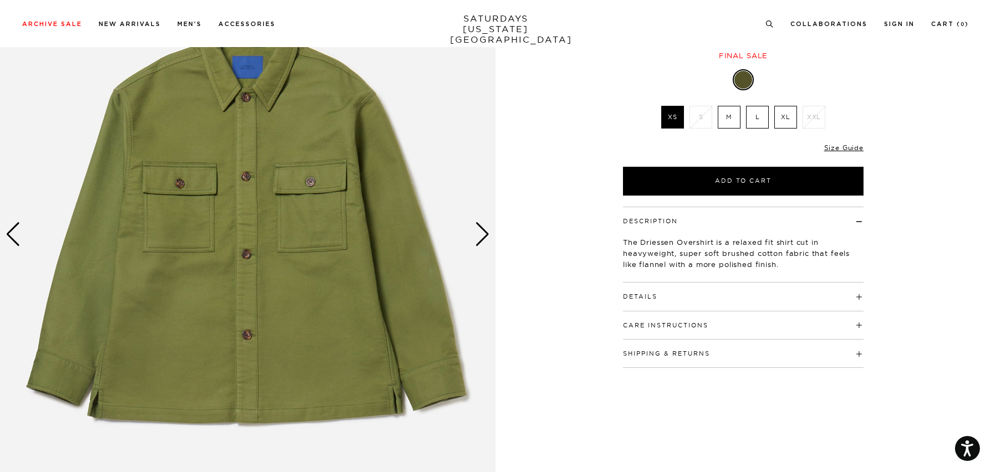
click at [485, 236] on div "Next slide" at bounding box center [482, 234] width 15 height 24
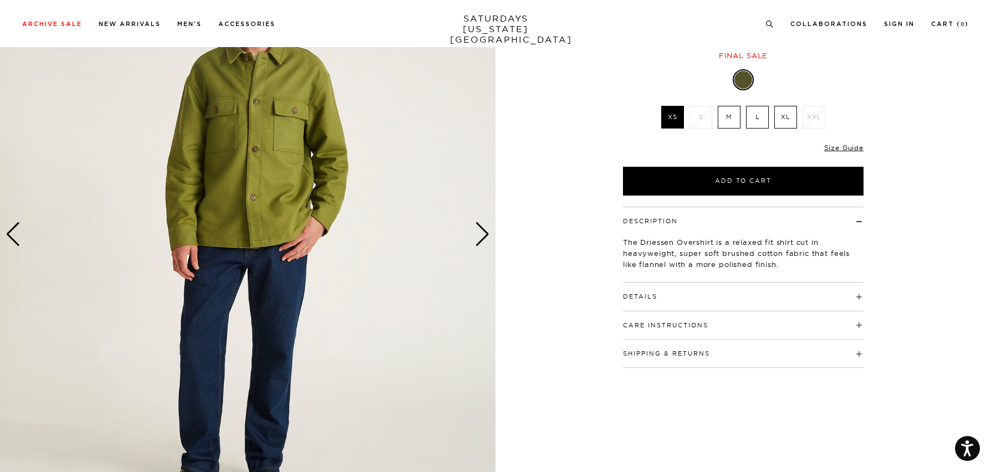
click at [485, 236] on div "Next slide" at bounding box center [482, 234] width 15 height 24
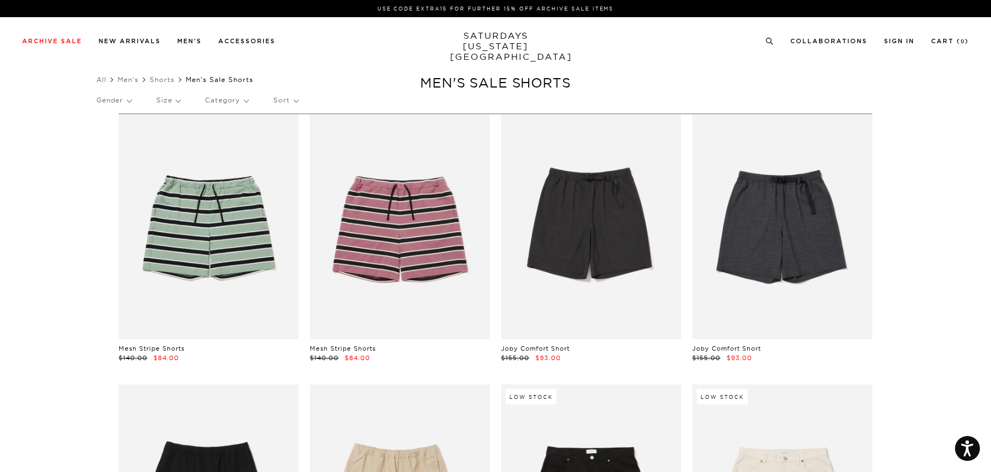
click at [180, 99] on p "Size" at bounding box center [168, 101] width 24 height 26
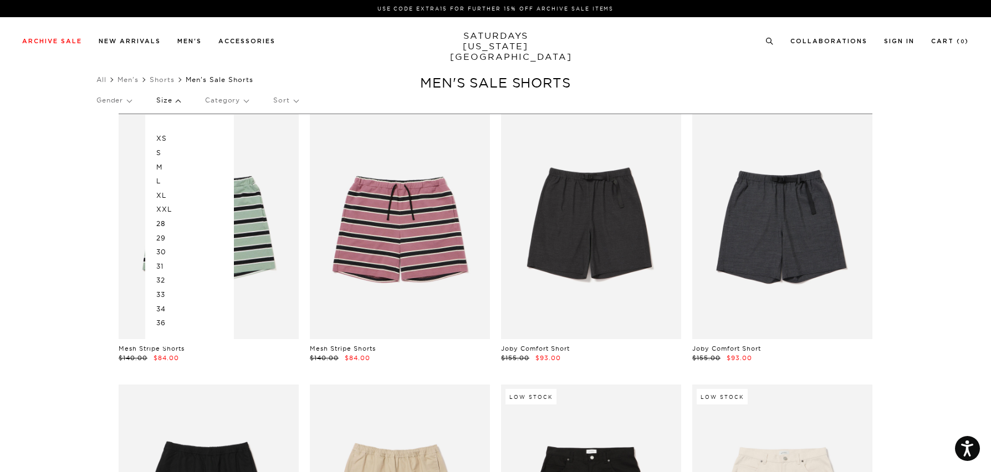
click at [163, 164] on p "M" at bounding box center [189, 167] width 67 height 14
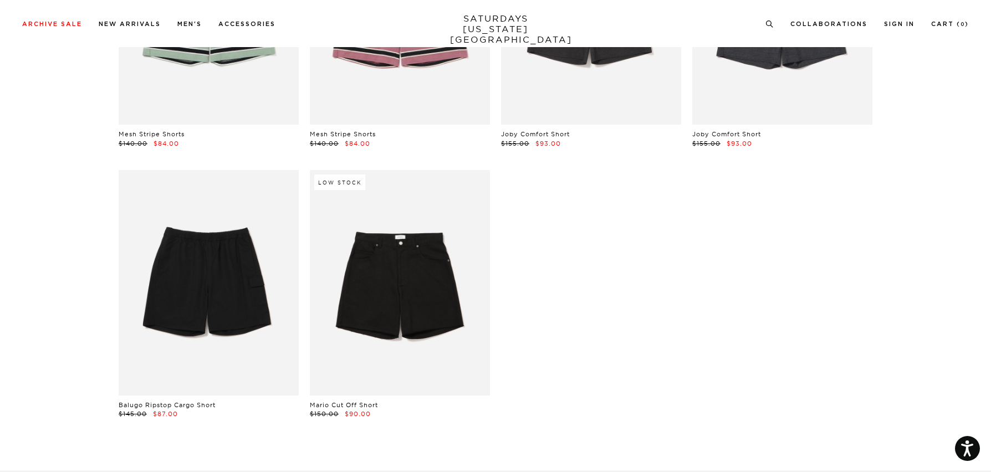
scroll to position [264, 0]
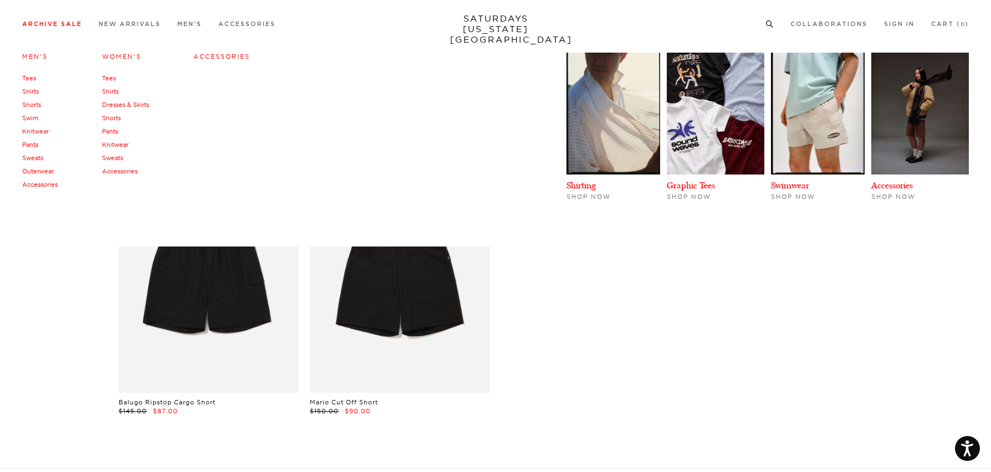
click at [38, 132] on link "Knitwear" at bounding box center [35, 132] width 27 height 8
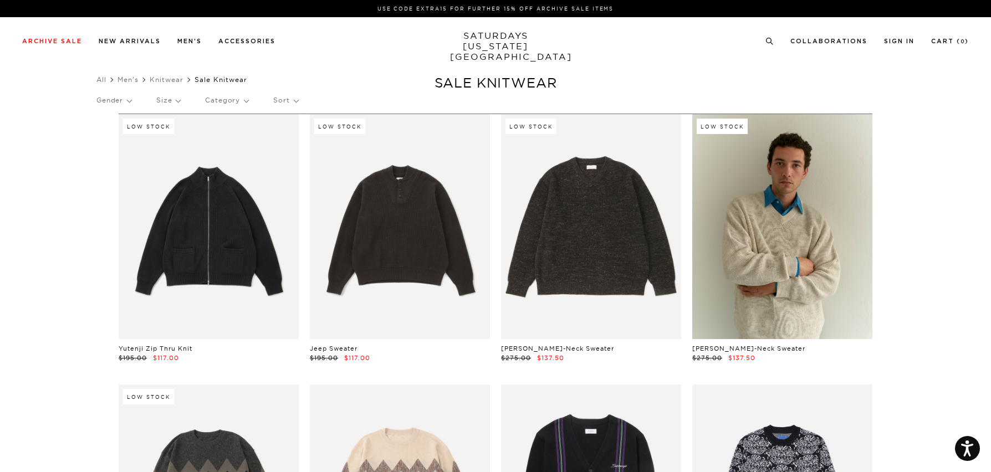
click at [179, 99] on p "Size" at bounding box center [168, 101] width 24 height 26
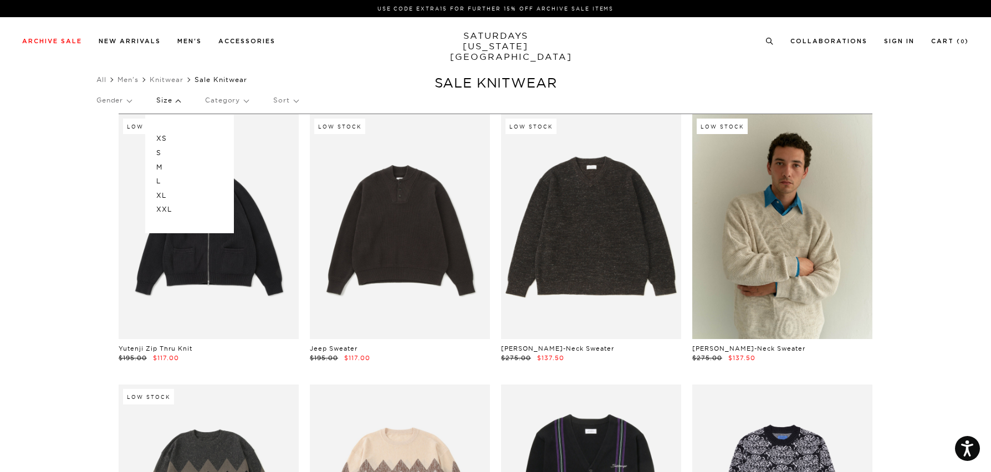
click at [161, 166] on p "M" at bounding box center [189, 167] width 67 height 14
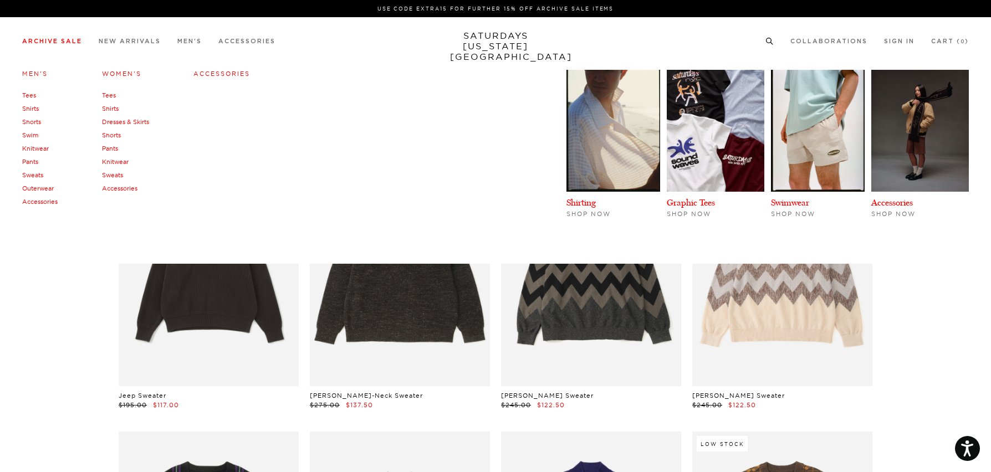
click at [32, 159] on link "Pants" at bounding box center [30, 162] width 16 height 8
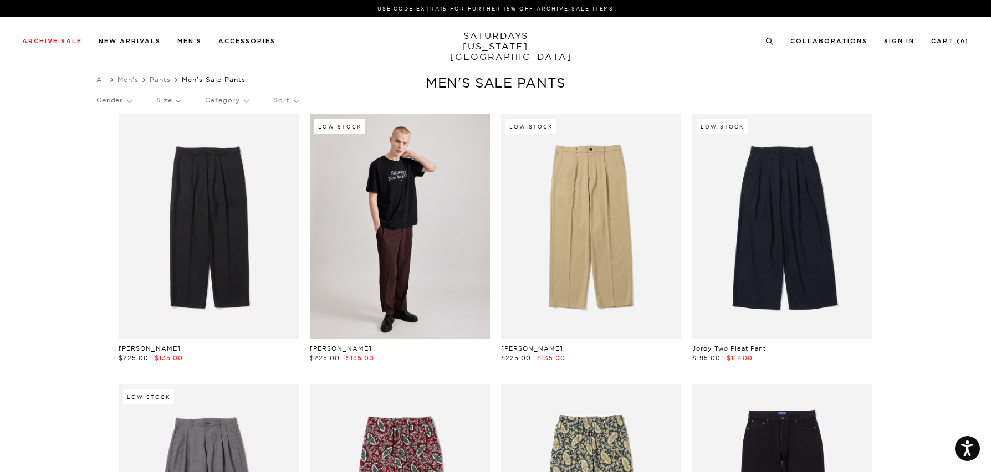
click at [180, 100] on p "Size" at bounding box center [168, 101] width 24 height 26
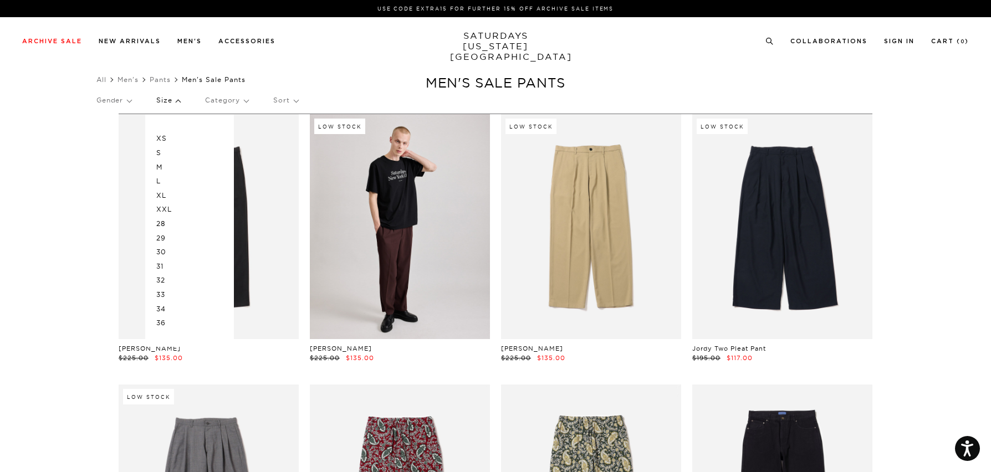
click at [162, 165] on p "M" at bounding box center [189, 167] width 67 height 14
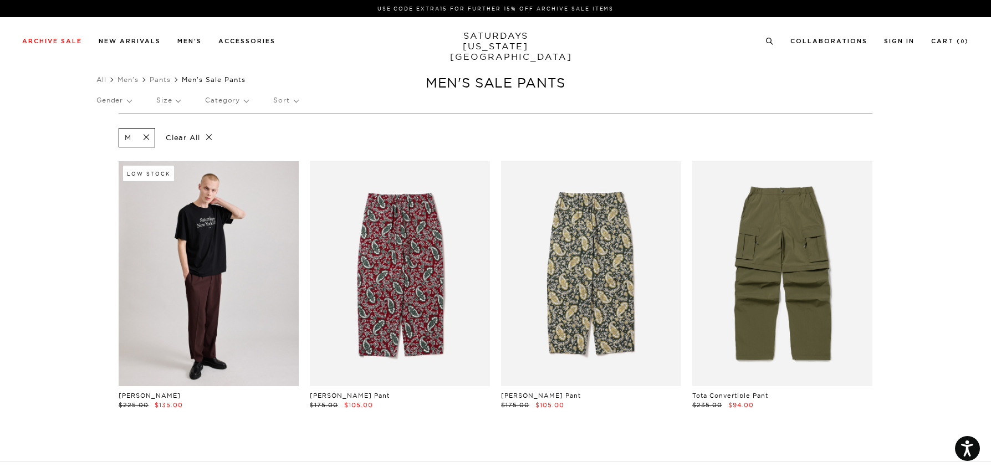
click at [175, 101] on p "Size" at bounding box center [168, 101] width 24 height 26
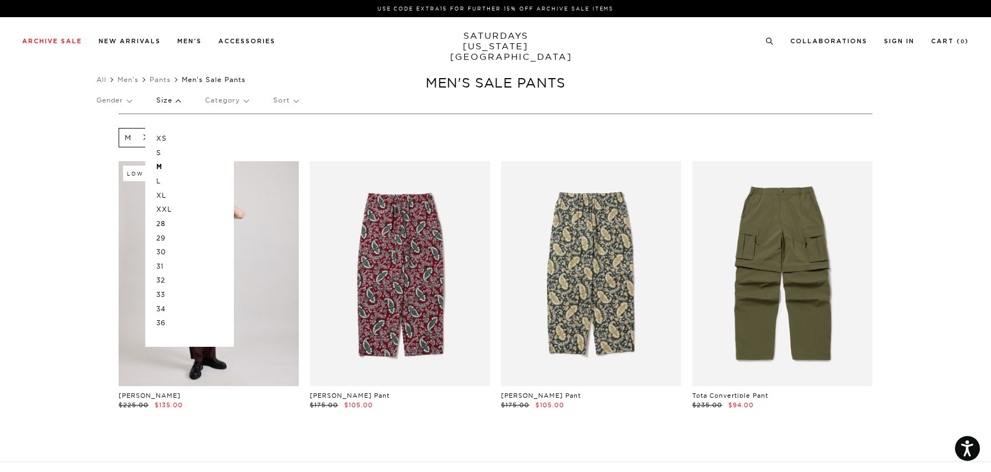
click at [166, 274] on p "32" at bounding box center [189, 280] width 67 height 14
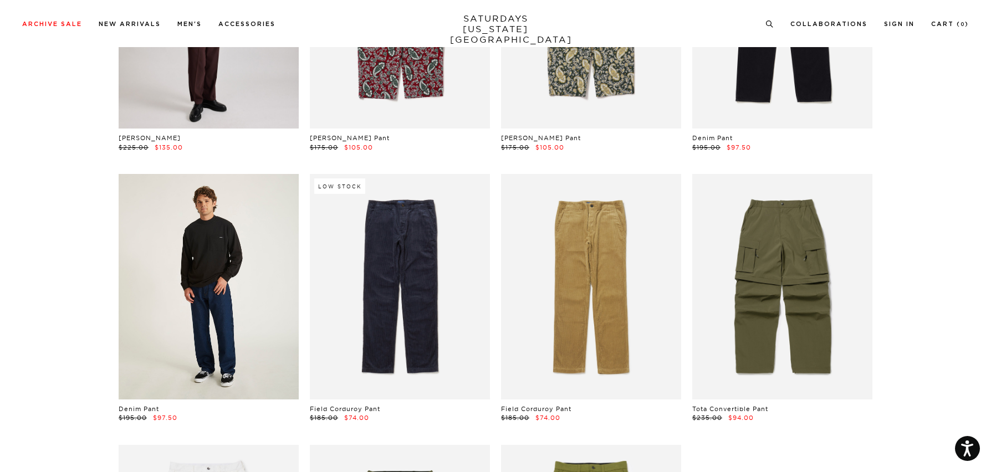
scroll to position [259, 0]
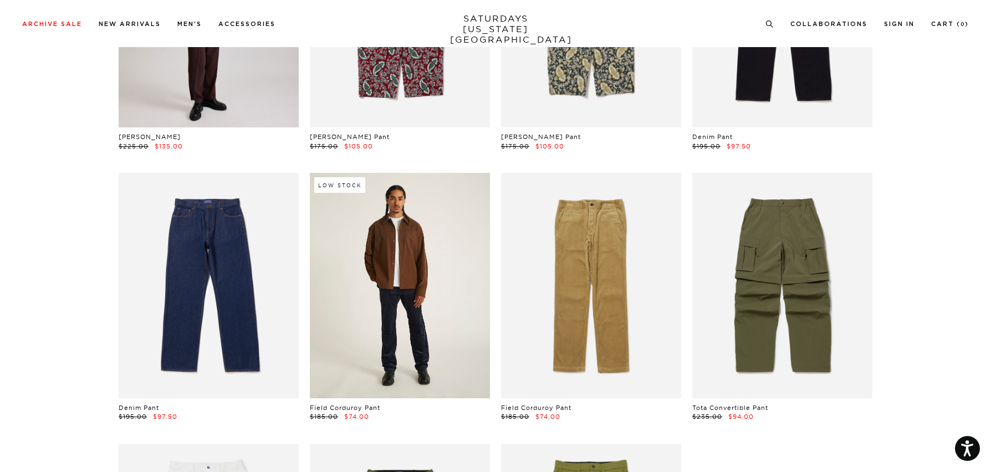
click at [418, 267] on link at bounding box center [400, 285] width 180 height 225
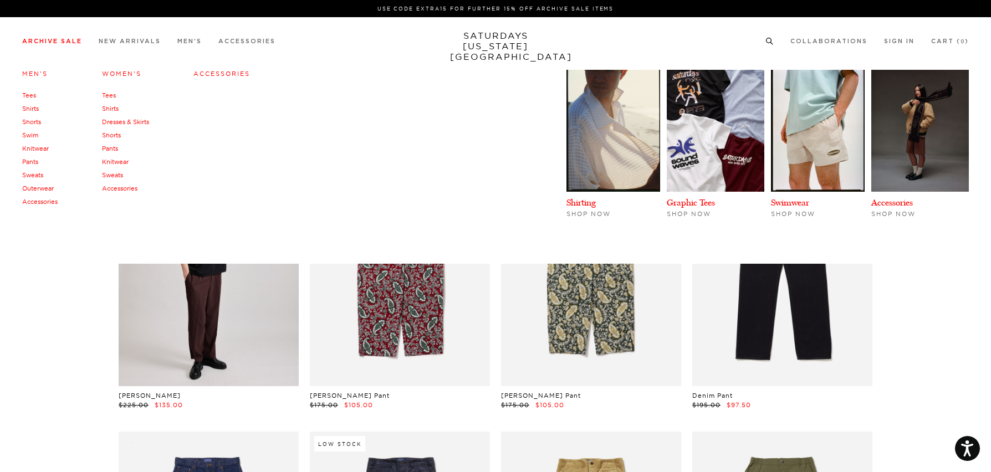
scroll to position [0, 0]
click at [39, 172] on link "Sweats" at bounding box center [32, 175] width 21 height 8
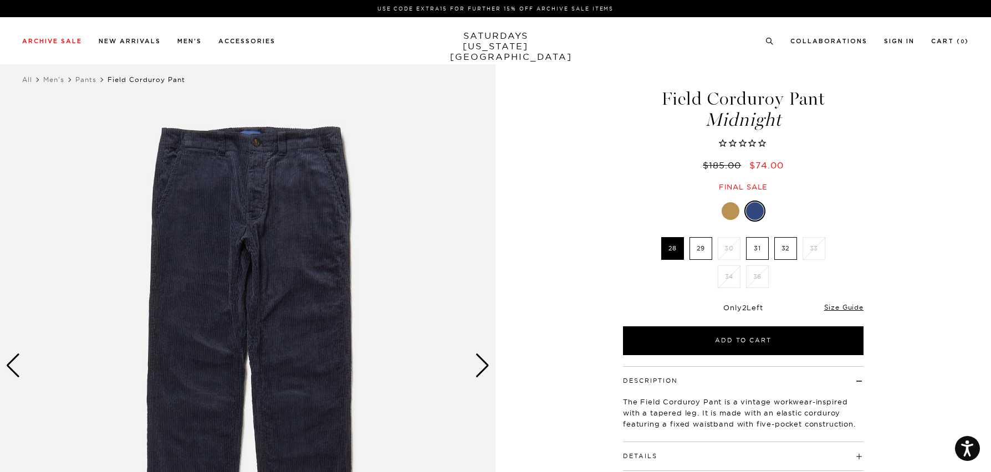
click at [783, 248] on label "32" at bounding box center [786, 248] width 23 height 23
click at [0, 0] on input "32" at bounding box center [0, 0] width 0 height 0
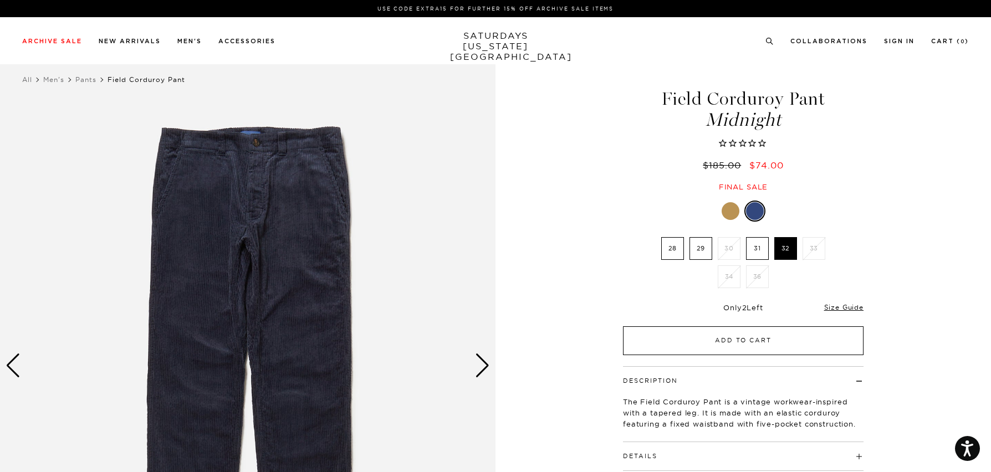
click at [750, 340] on button "Add to Cart" at bounding box center [743, 341] width 241 height 29
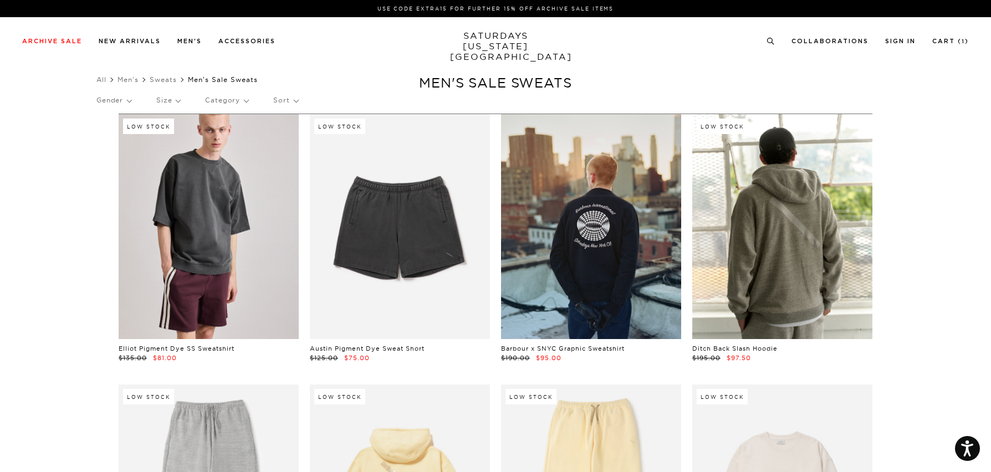
click at [180, 100] on p "Size" at bounding box center [168, 101] width 24 height 26
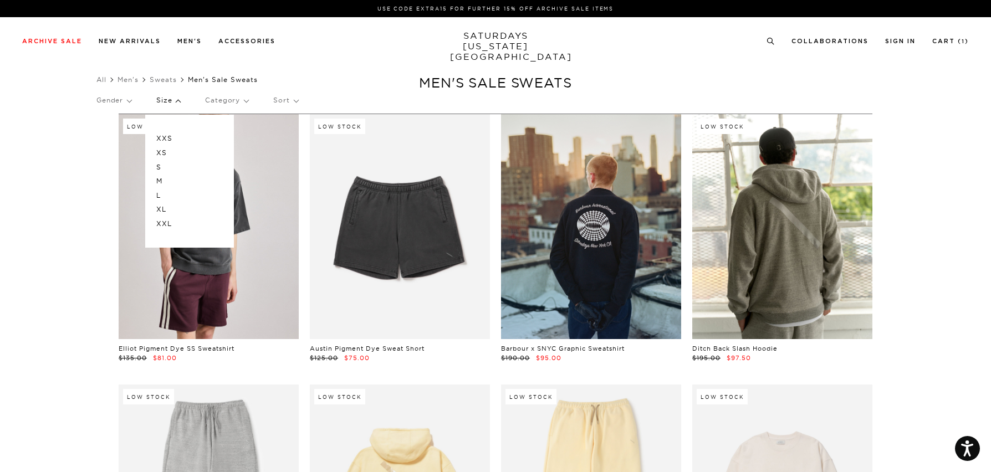
click at [165, 179] on p "M" at bounding box center [189, 181] width 67 height 14
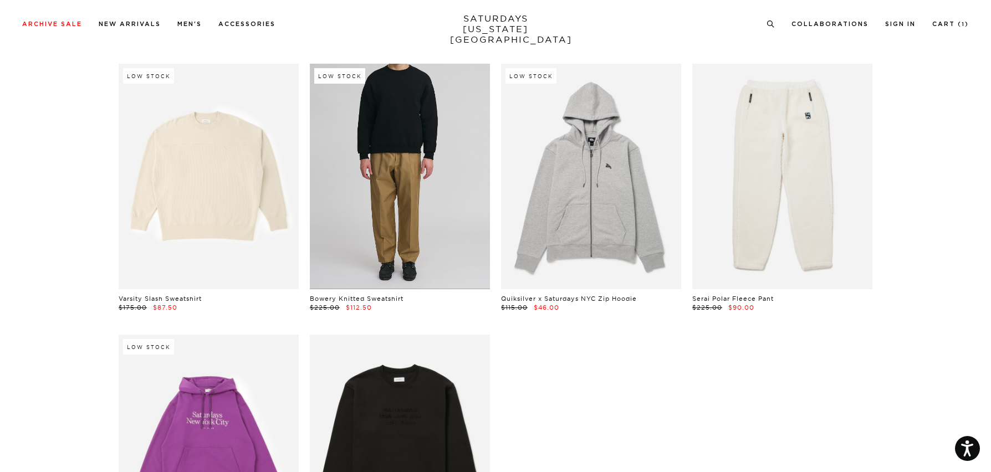
scroll to position [366, 0]
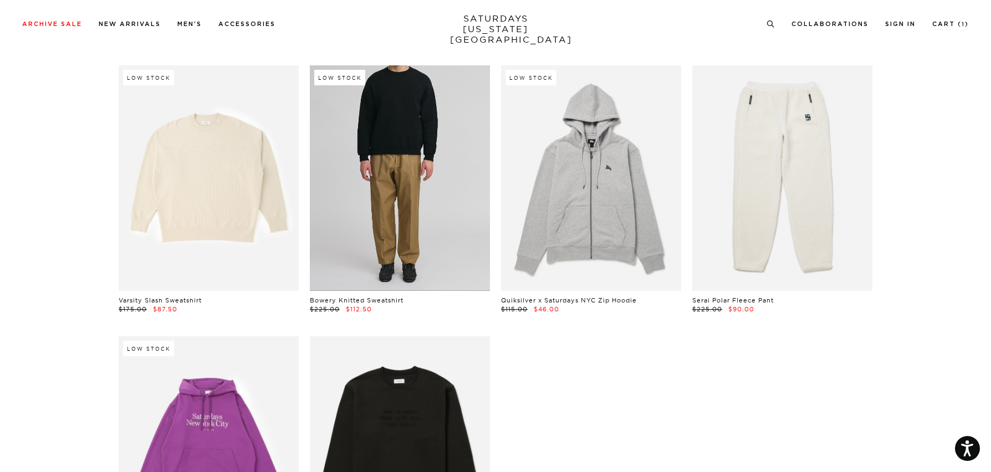
click at [377, 153] on link at bounding box center [400, 177] width 180 height 225
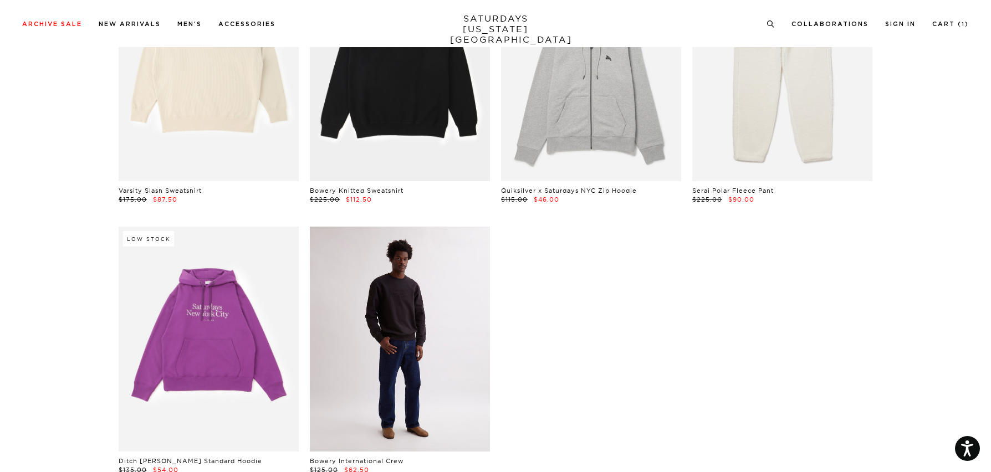
scroll to position [483, 0]
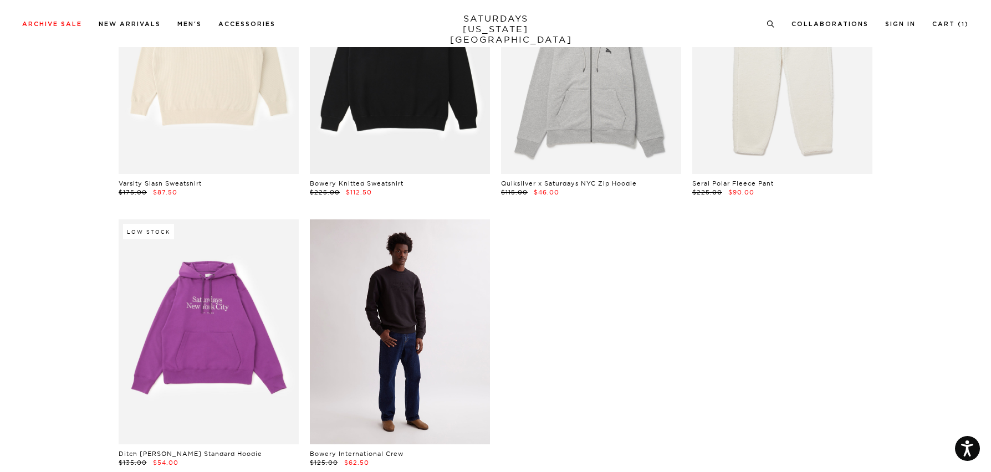
click at [391, 278] on link at bounding box center [400, 332] width 180 height 225
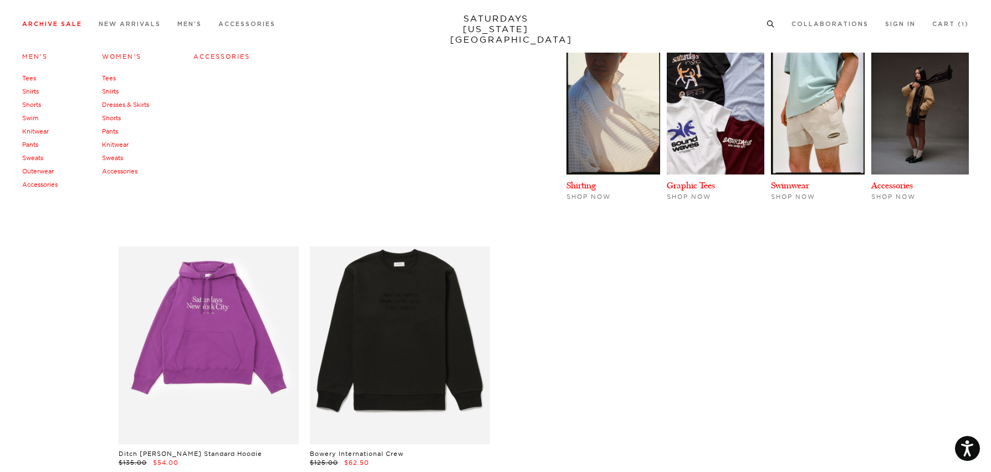
click at [52, 182] on link "Accessories" at bounding box center [39, 185] width 35 height 8
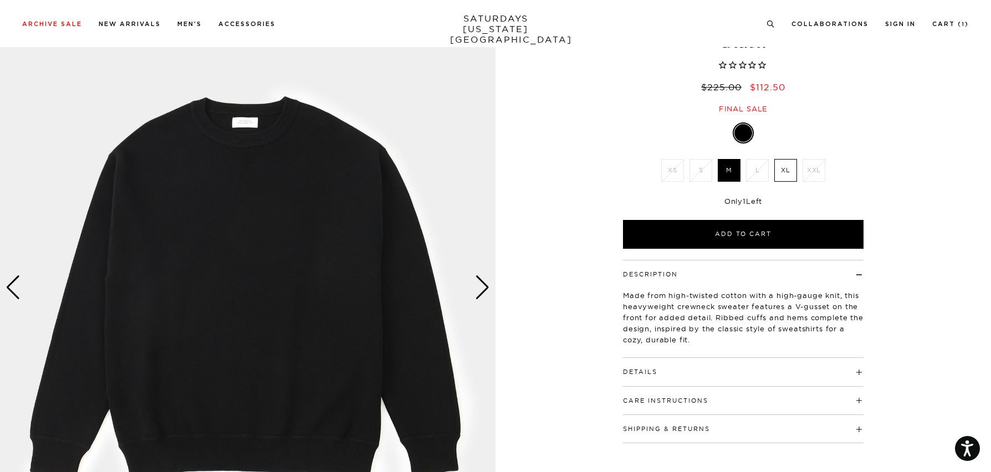
scroll to position [78, 0]
click at [481, 297] on div "Next slide" at bounding box center [482, 288] width 15 height 24
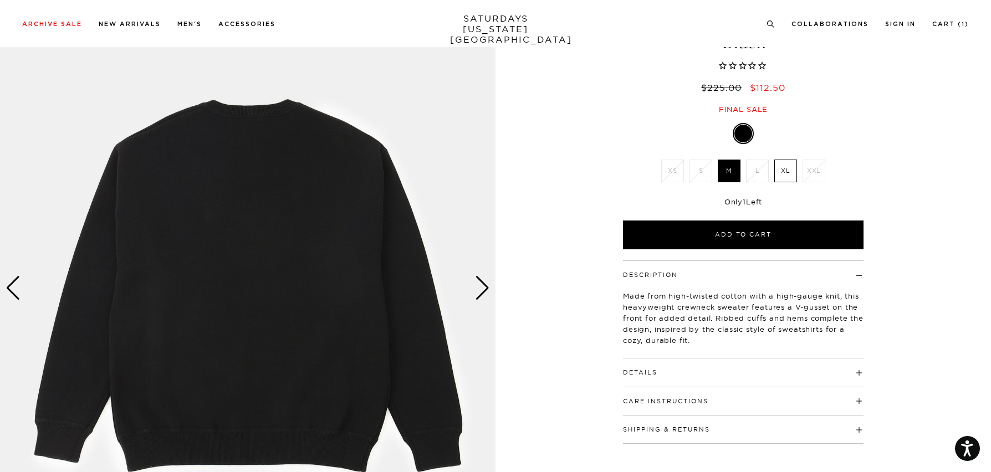
click at [481, 297] on div "Next slide" at bounding box center [482, 288] width 15 height 24
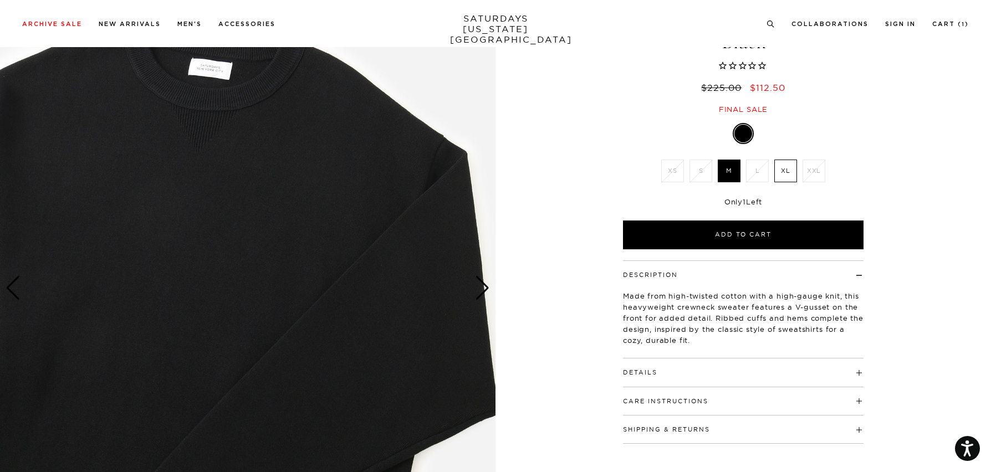
click at [481, 297] on div "Next slide" at bounding box center [482, 288] width 15 height 24
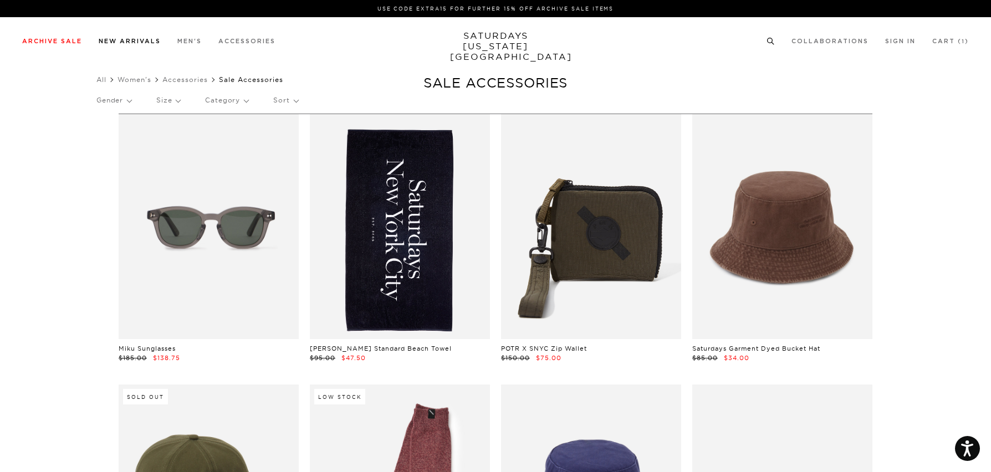
click at [129, 40] on link "New Arrivals" at bounding box center [130, 41] width 62 height 6
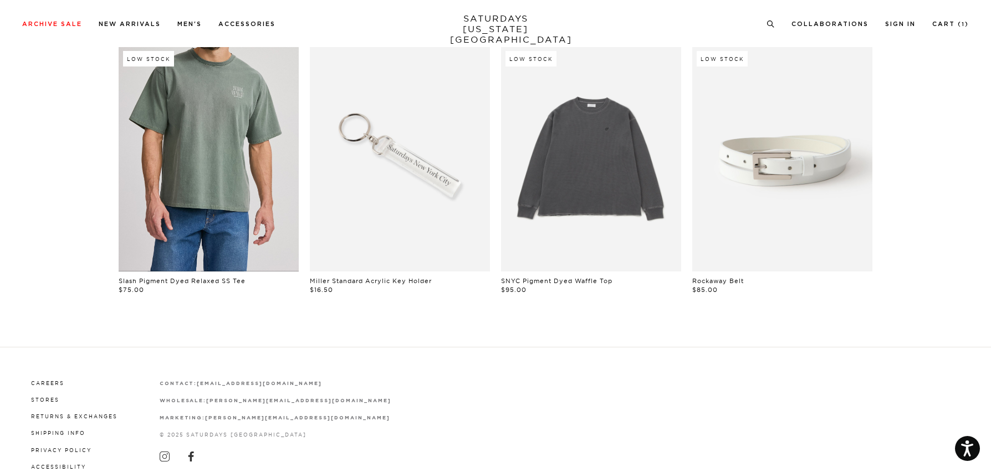
scroll to position [678, 0]
